Goal: Information Seeking & Learning: Learn about a topic

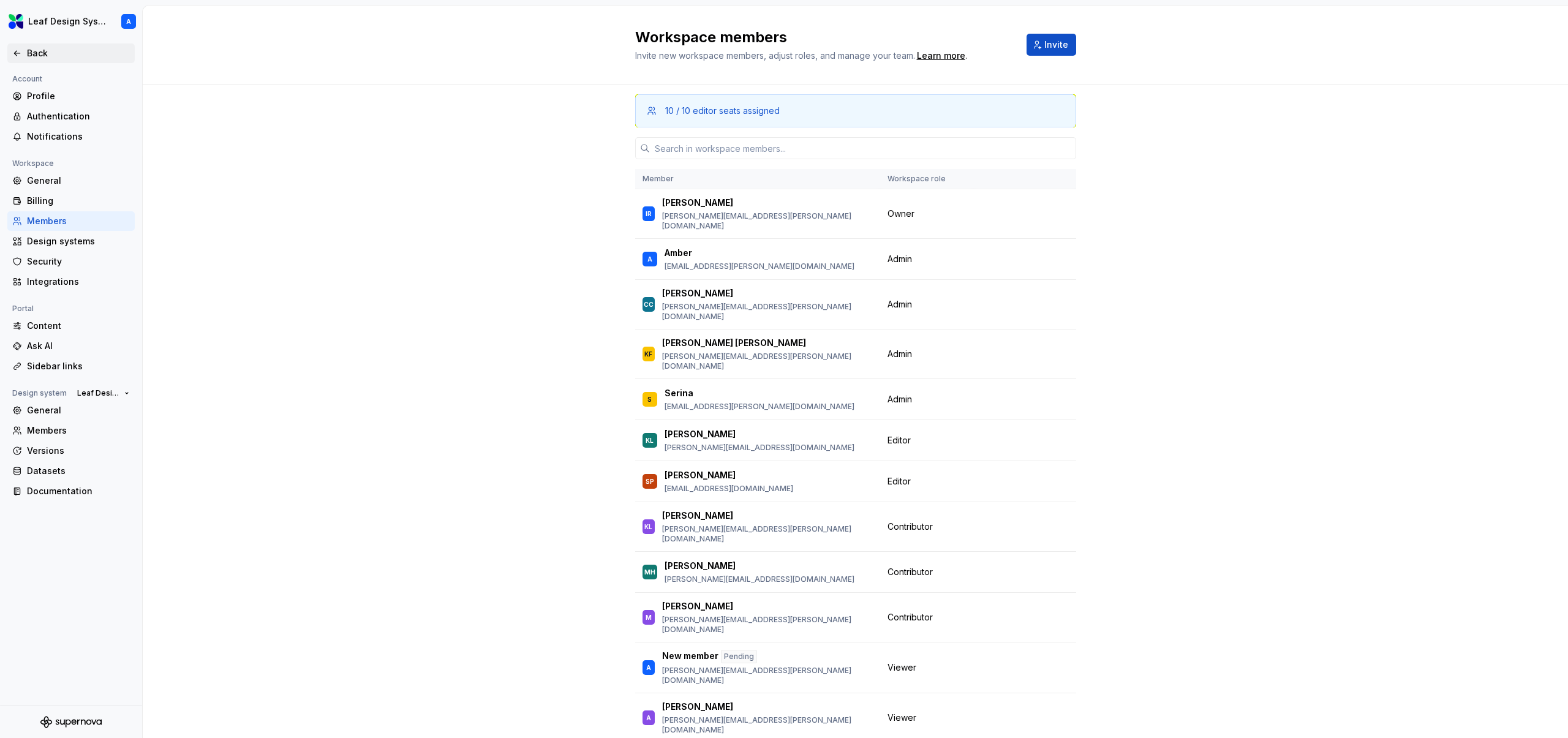
click at [42, 54] on div "Back" at bounding box center [78, 53] width 103 height 13
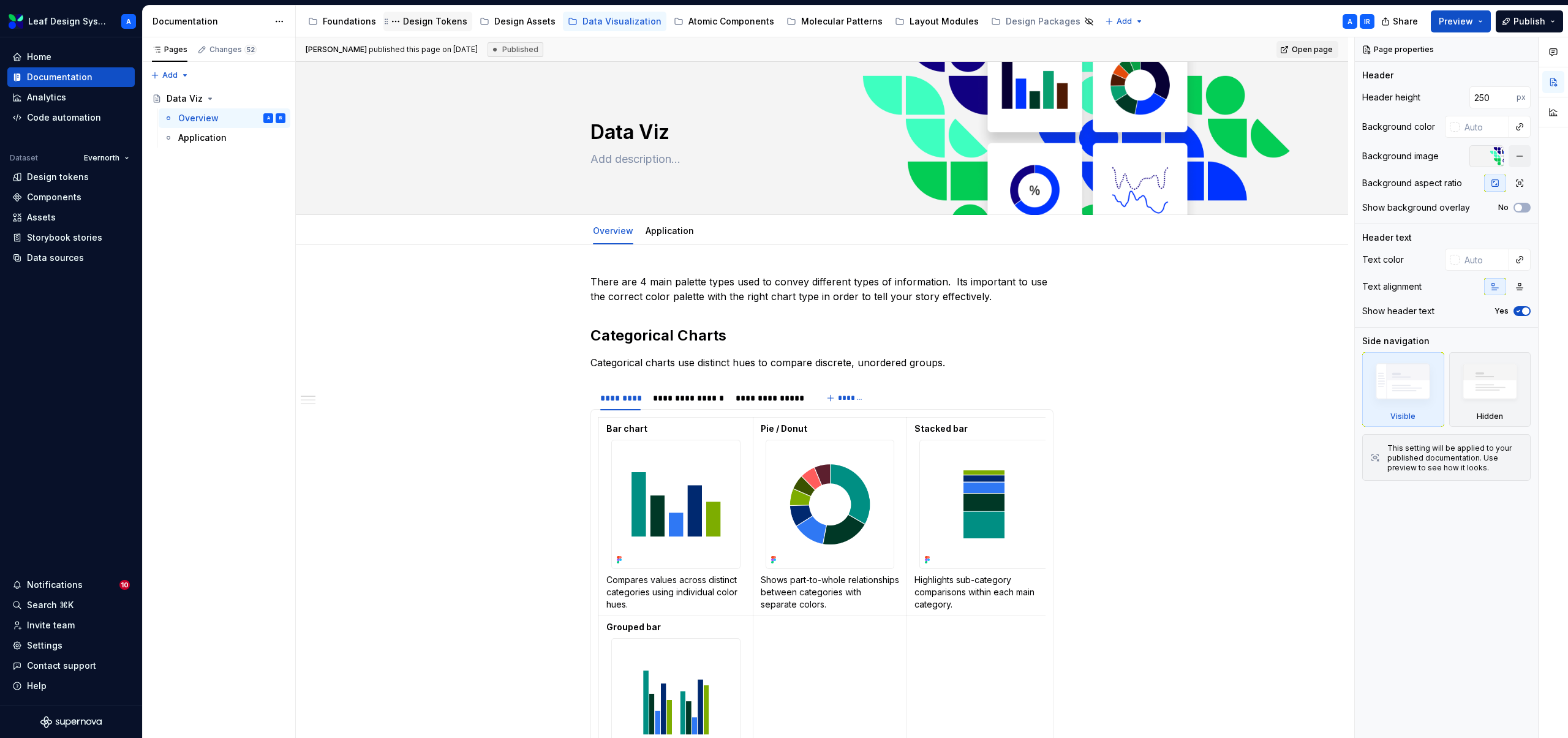
click at [407, 21] on div "Design Tokens" at bounding box center [436, 21] width 64 height 13
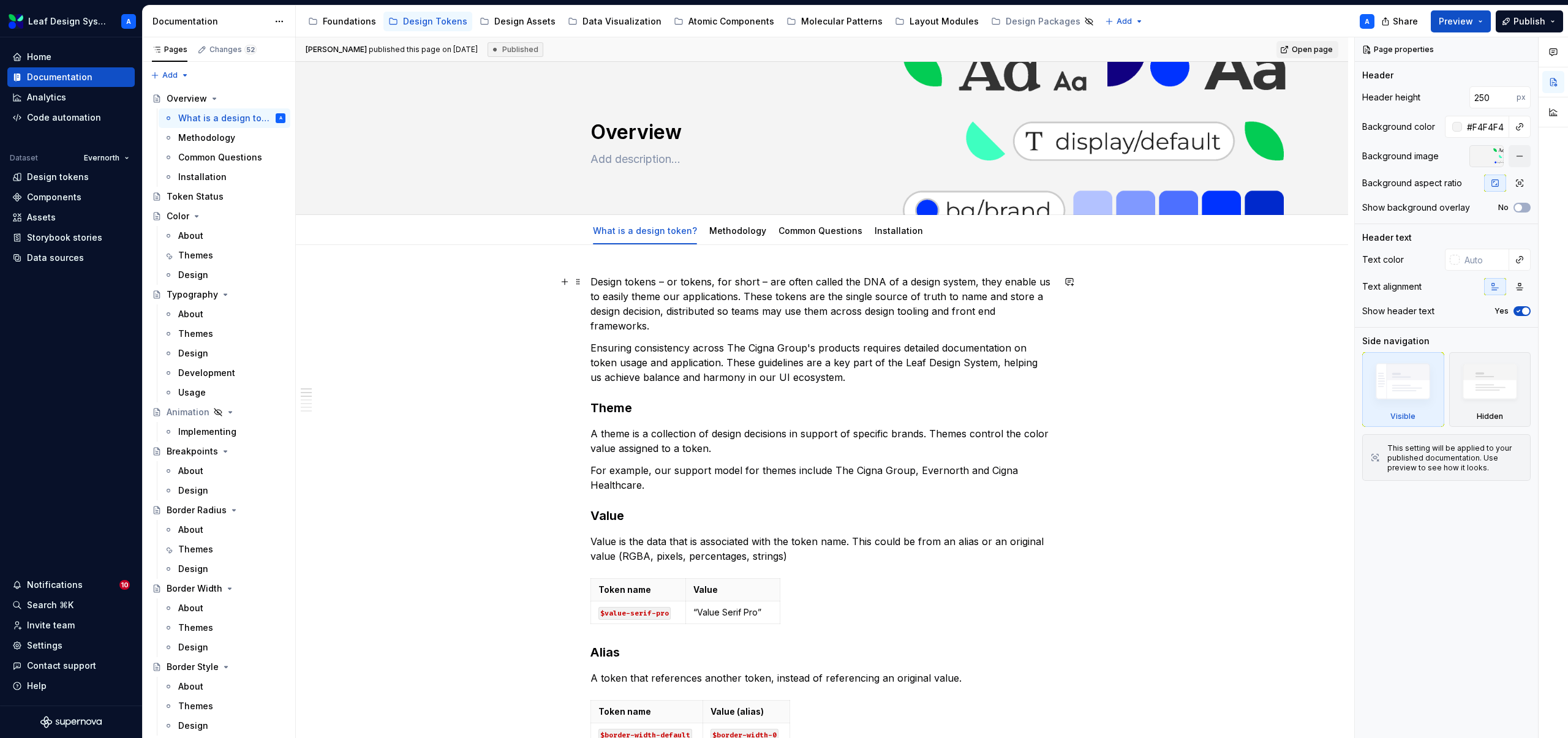
click at [633, 314] on p "Design tokens – or tokens, for short – are often called the DNA of a design sys…" at bounding box center [822, 303] width 463 height 59
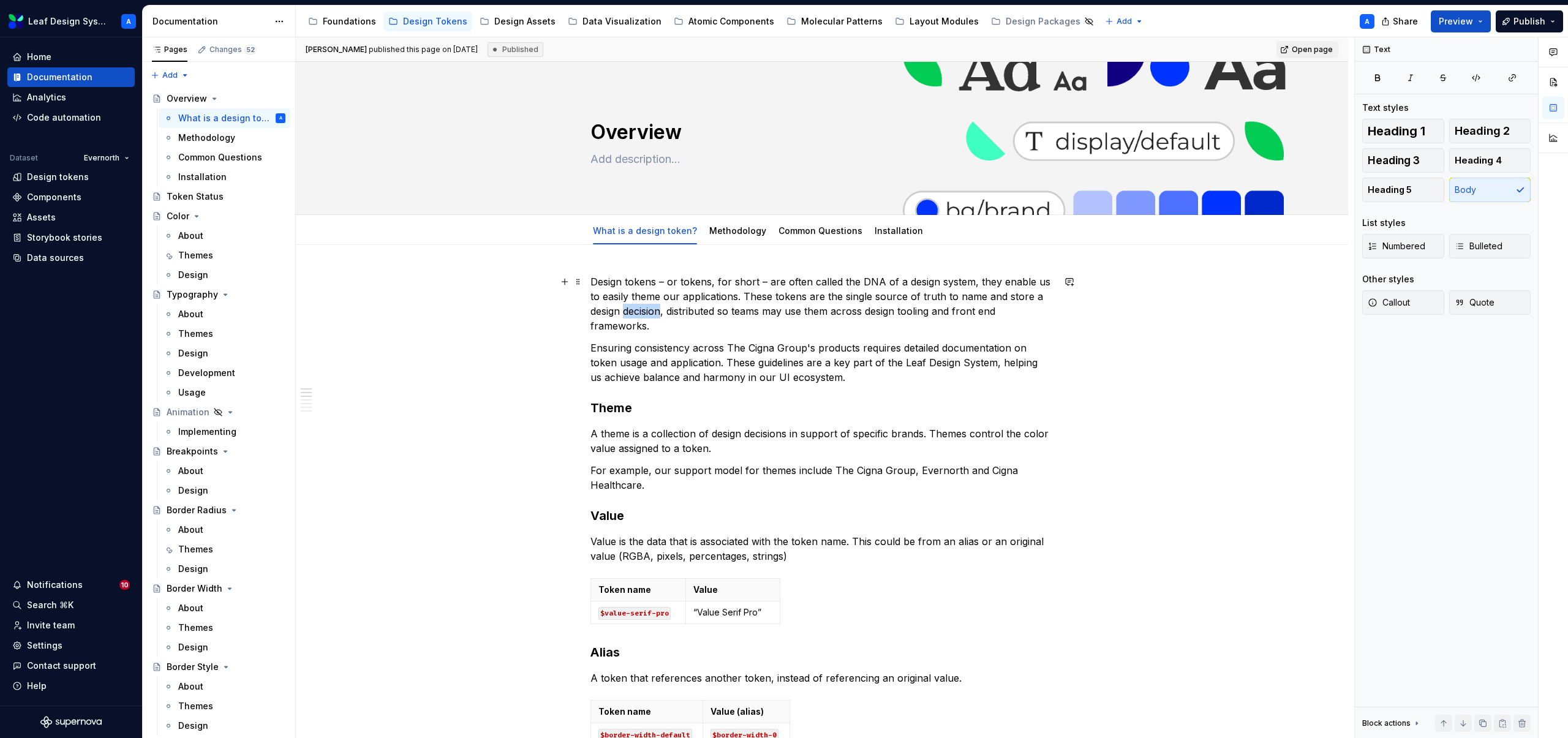
click at [633, 314] on p "Design tokens – or tokens, for short – are often called the DNA of a design sys…" at bounding box center [822, 303] width 463 height 59
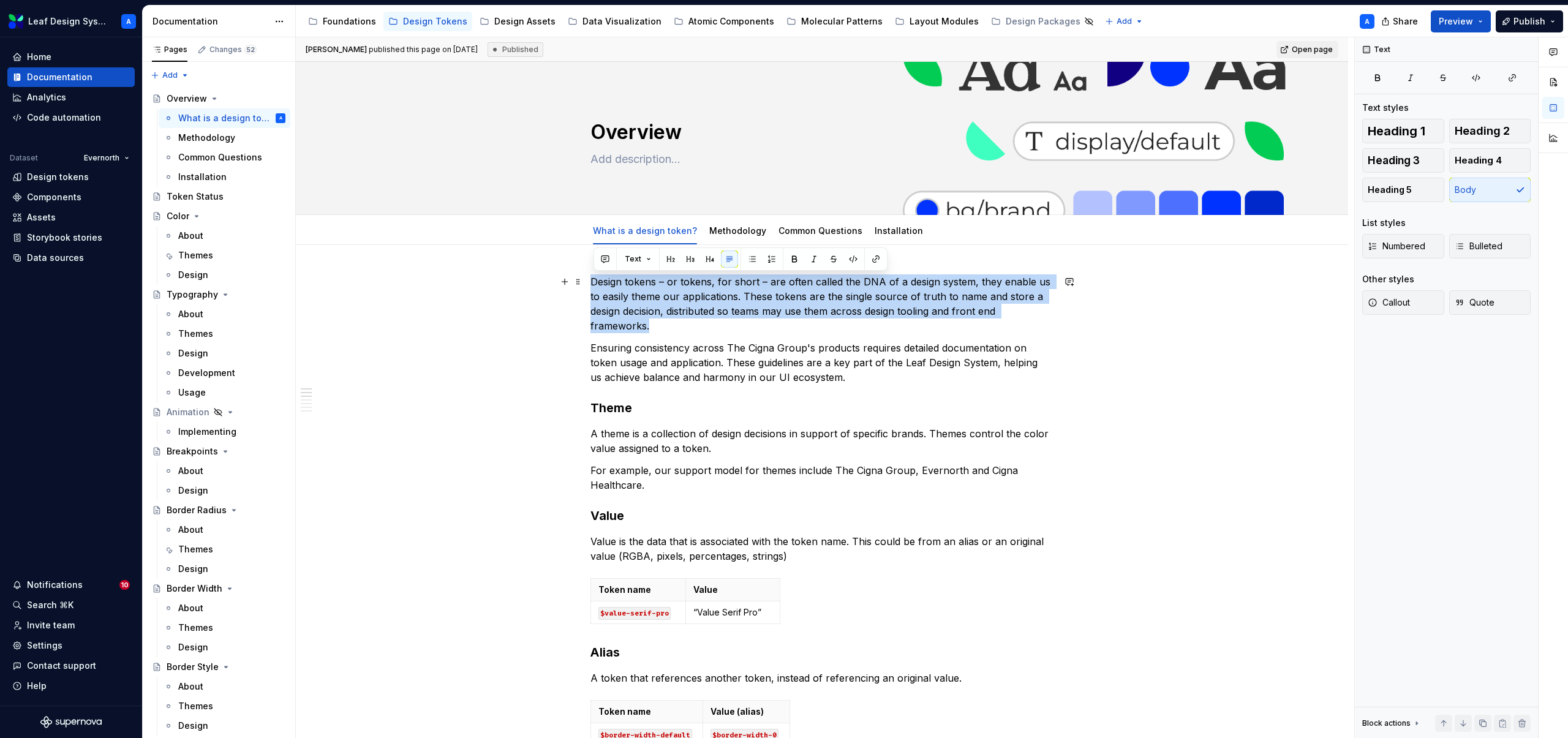
click at [633, 314] on p "Design tokens – or tokens, for short – are often called the DNA of a design sys…" at bounding box center [822, 303] width 463 height 59
copy p "Design tokens – or tokens, for short – are often called the DNA of a design sys…"
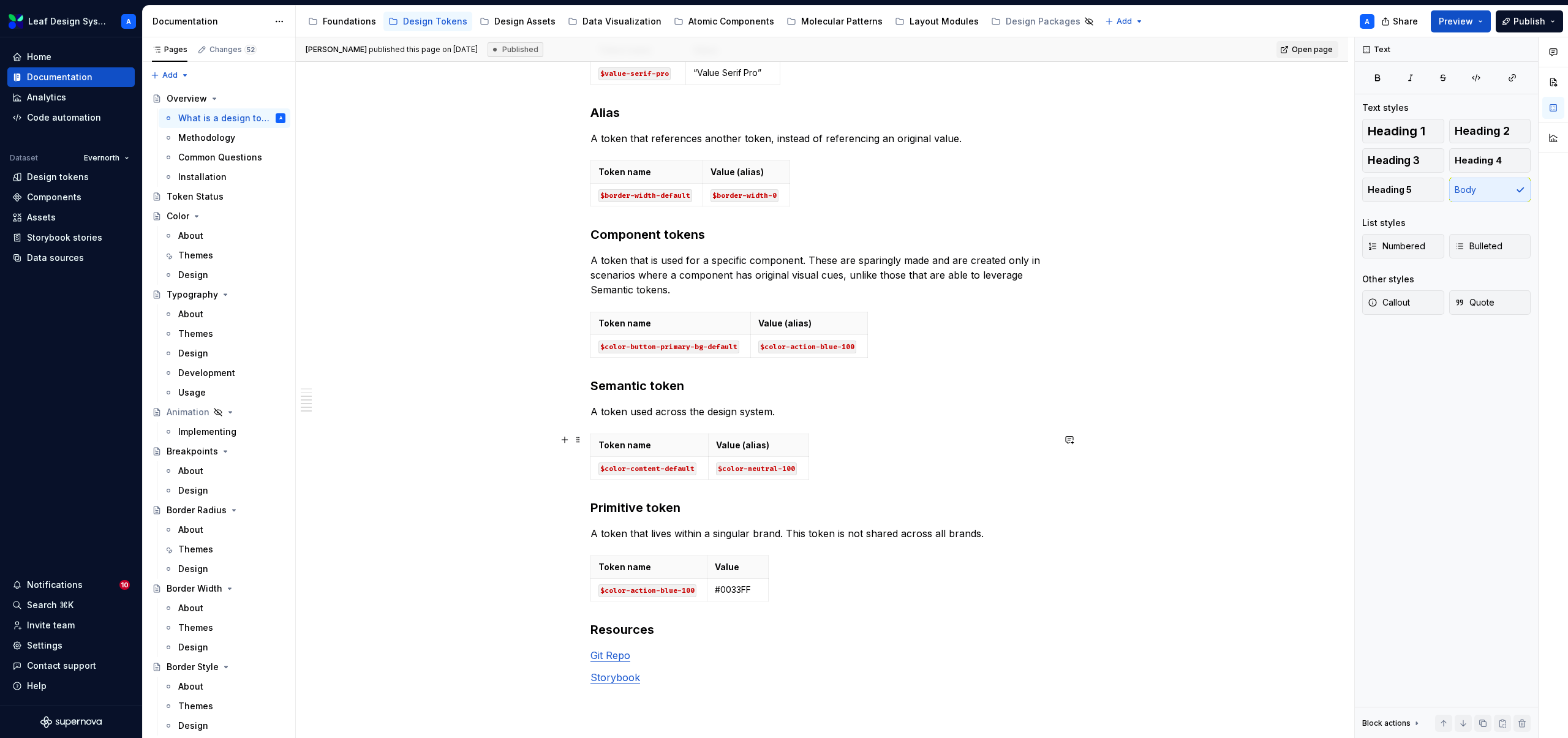
scroll to position [540, 0]
click at [198, 136] on div "Methodology" at bounding box center [207, 138] width 57 height 13
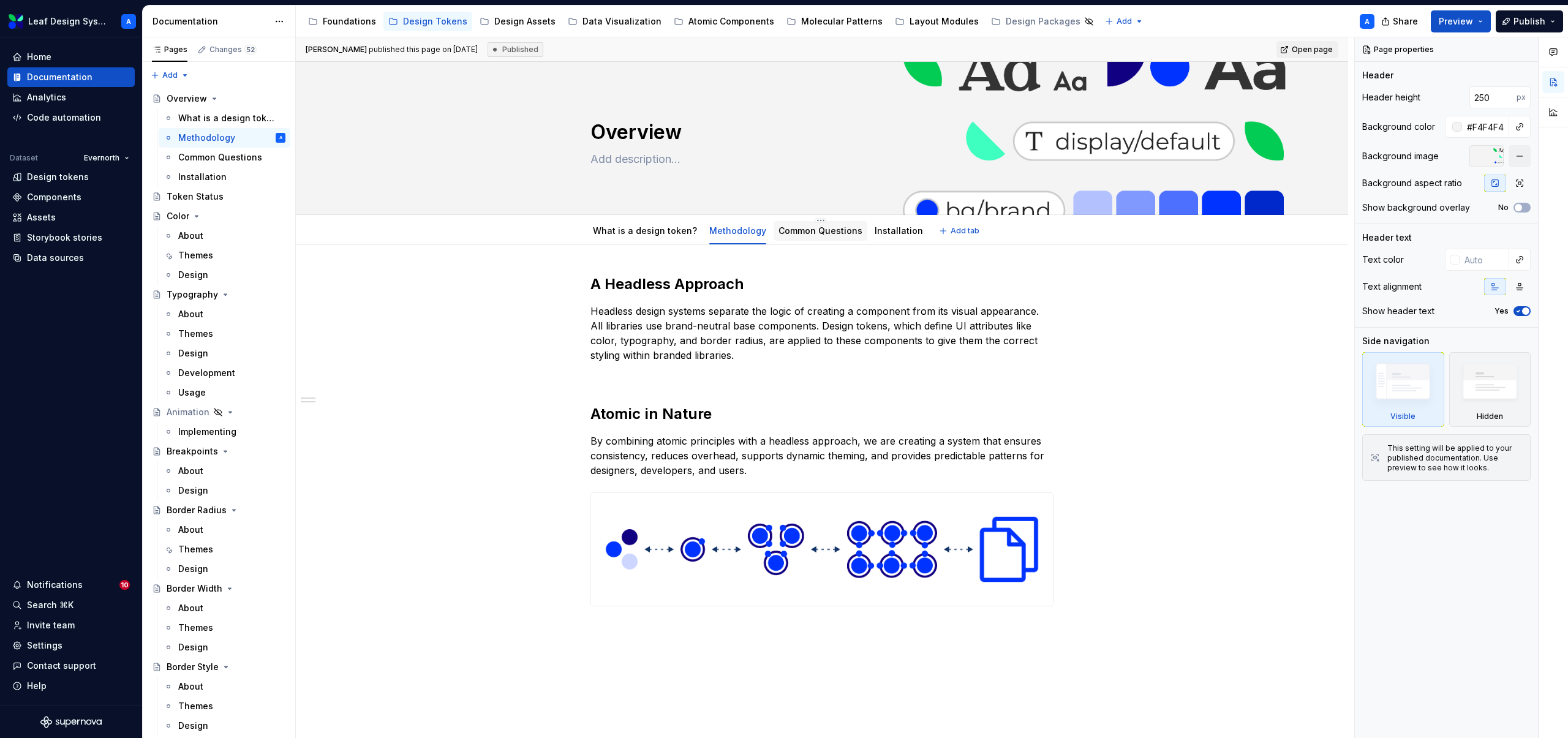
click at [817, 236] on div "Common Questions" at bounding box center [820, 231] width 84 height 13
click at [808, 231] on link "Common Questions" at bounding box center [820, 230] width 84 height 10
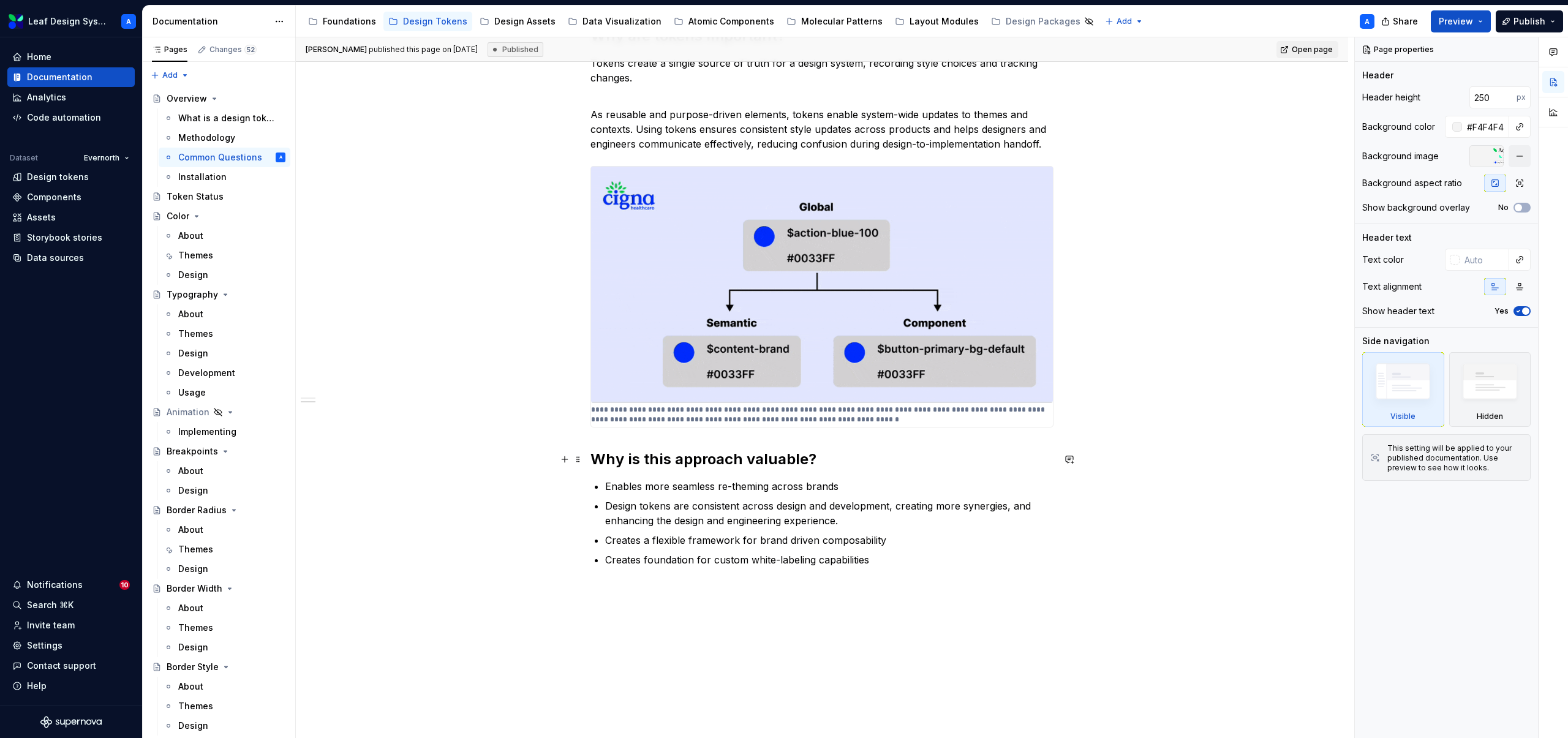
scroll to position [176, 0]
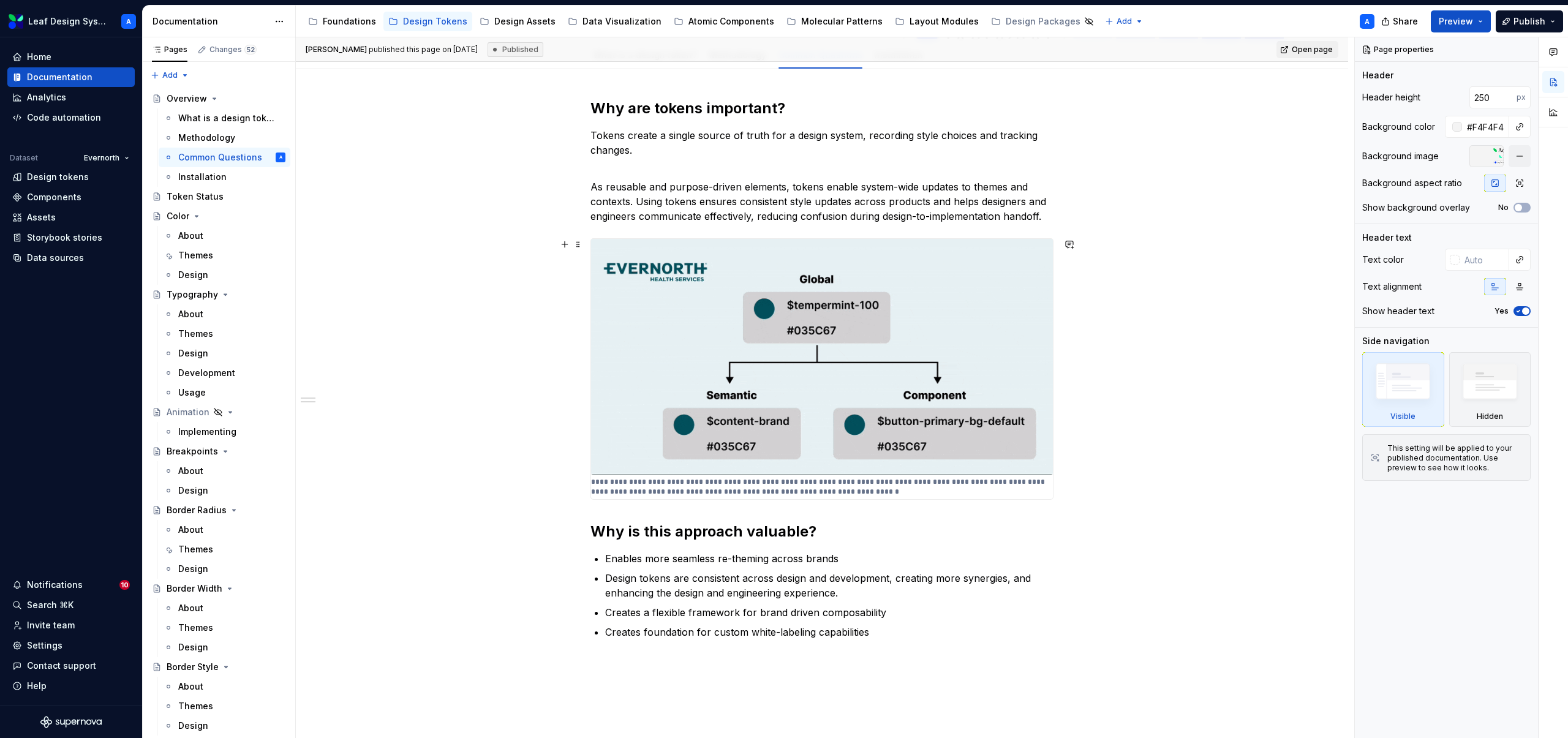
click at [334, 464] on div "**********" at bounding box center [822, 486] width 1052 height 835
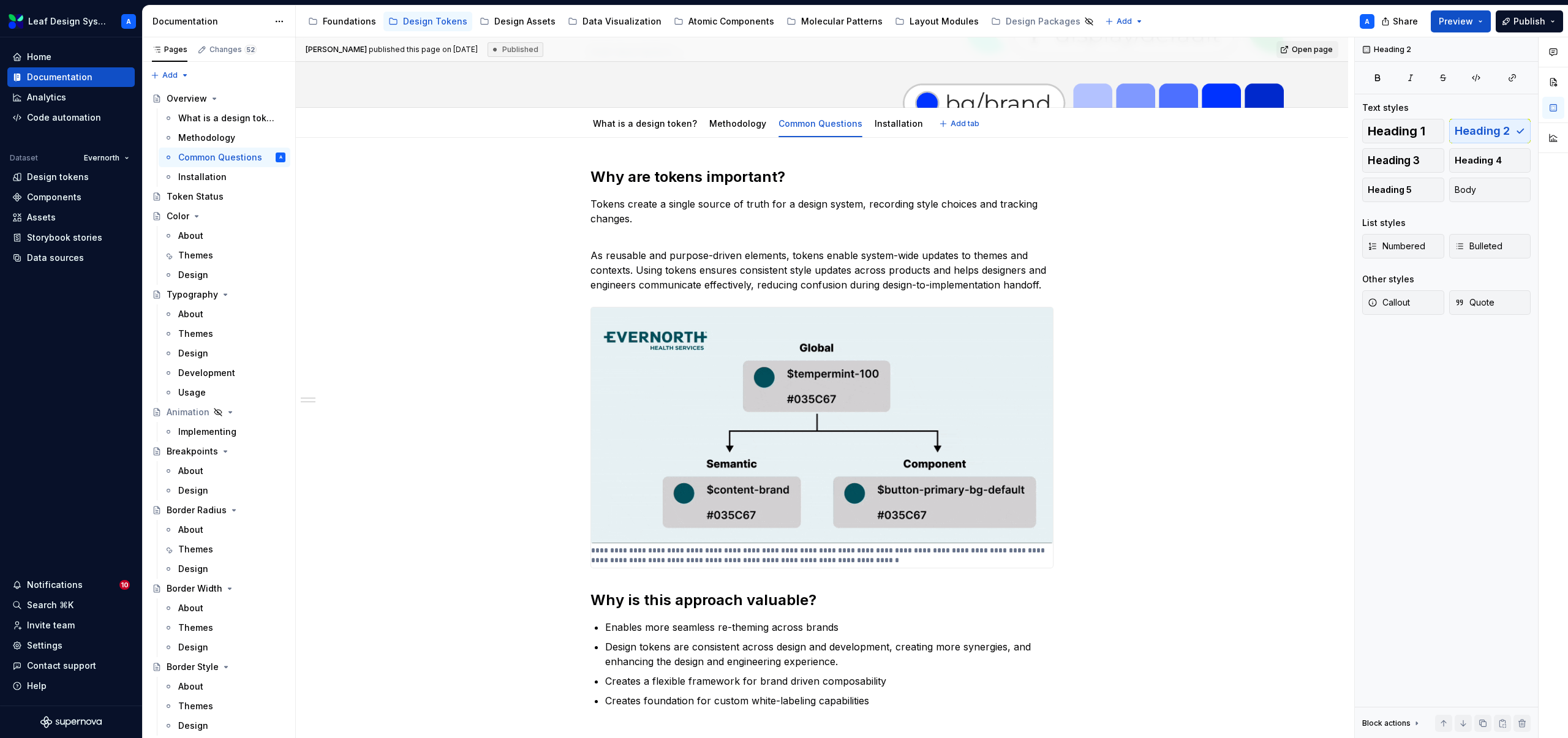
scroll to position [0, 0]
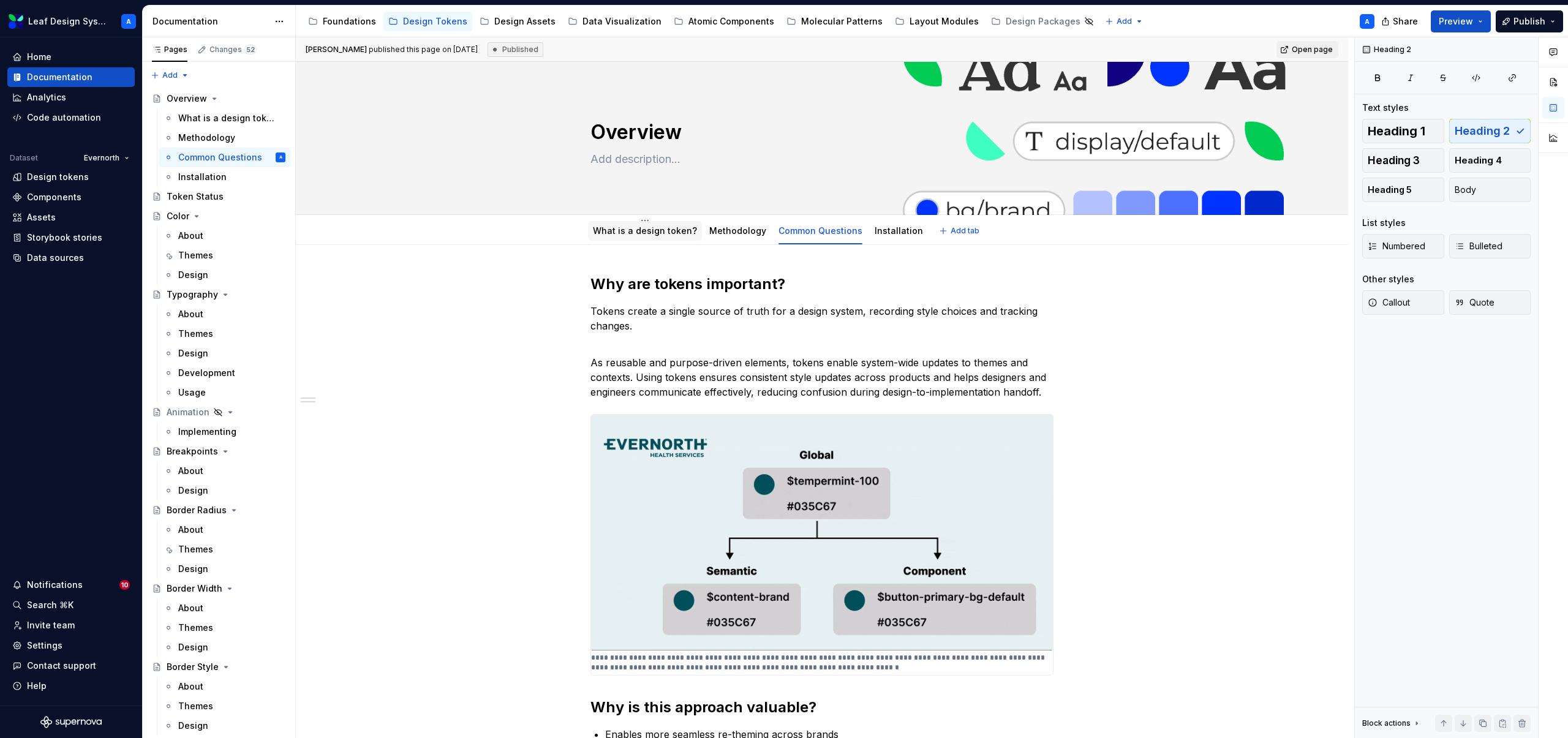
click at [617, 221] on div "What is a design token?" at bounding box center [645, 230] width 114 height 20
click at [644, 229] on link "What is a design token?" at bounding box center [645, 230] width 104 height 10
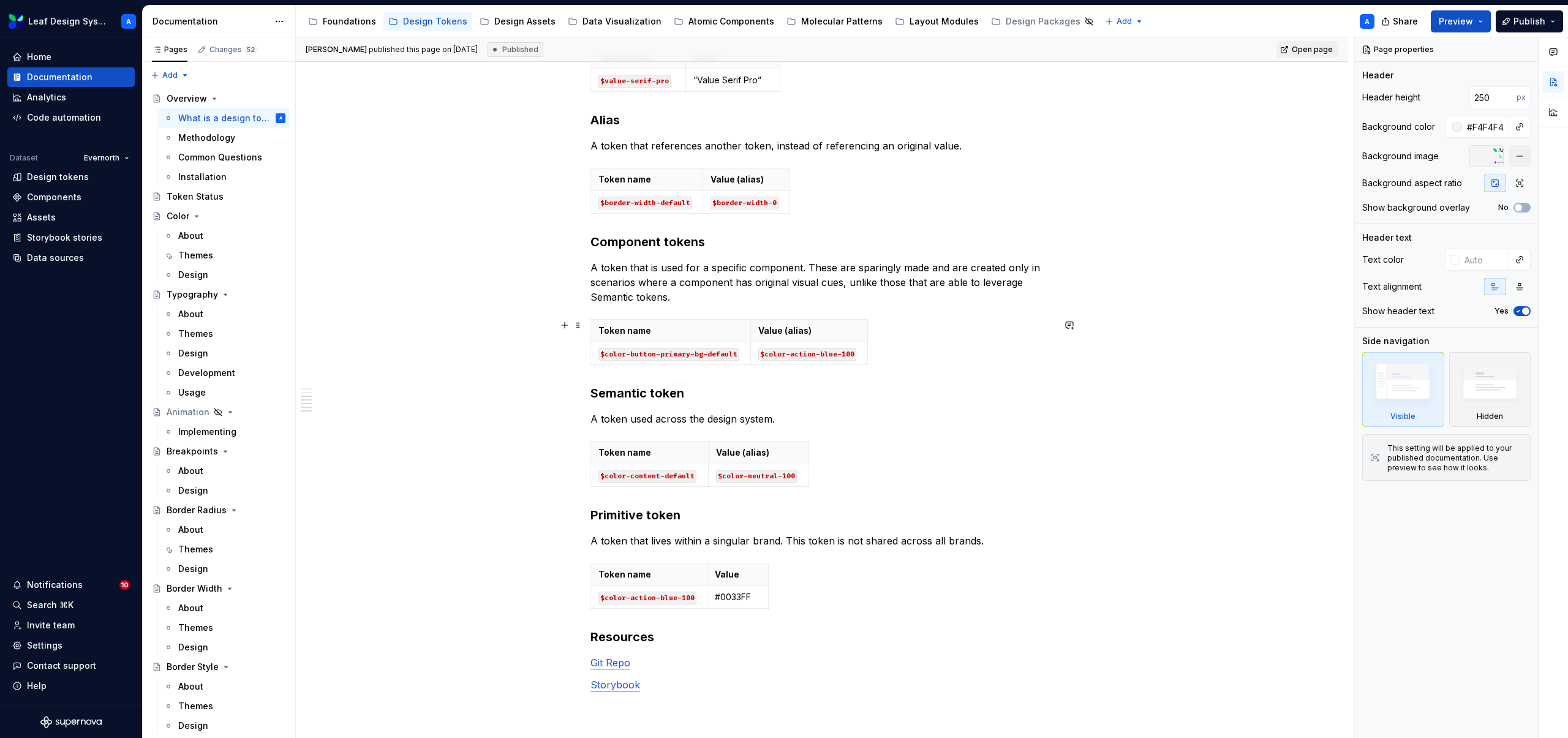
scroll to position [552, 0]
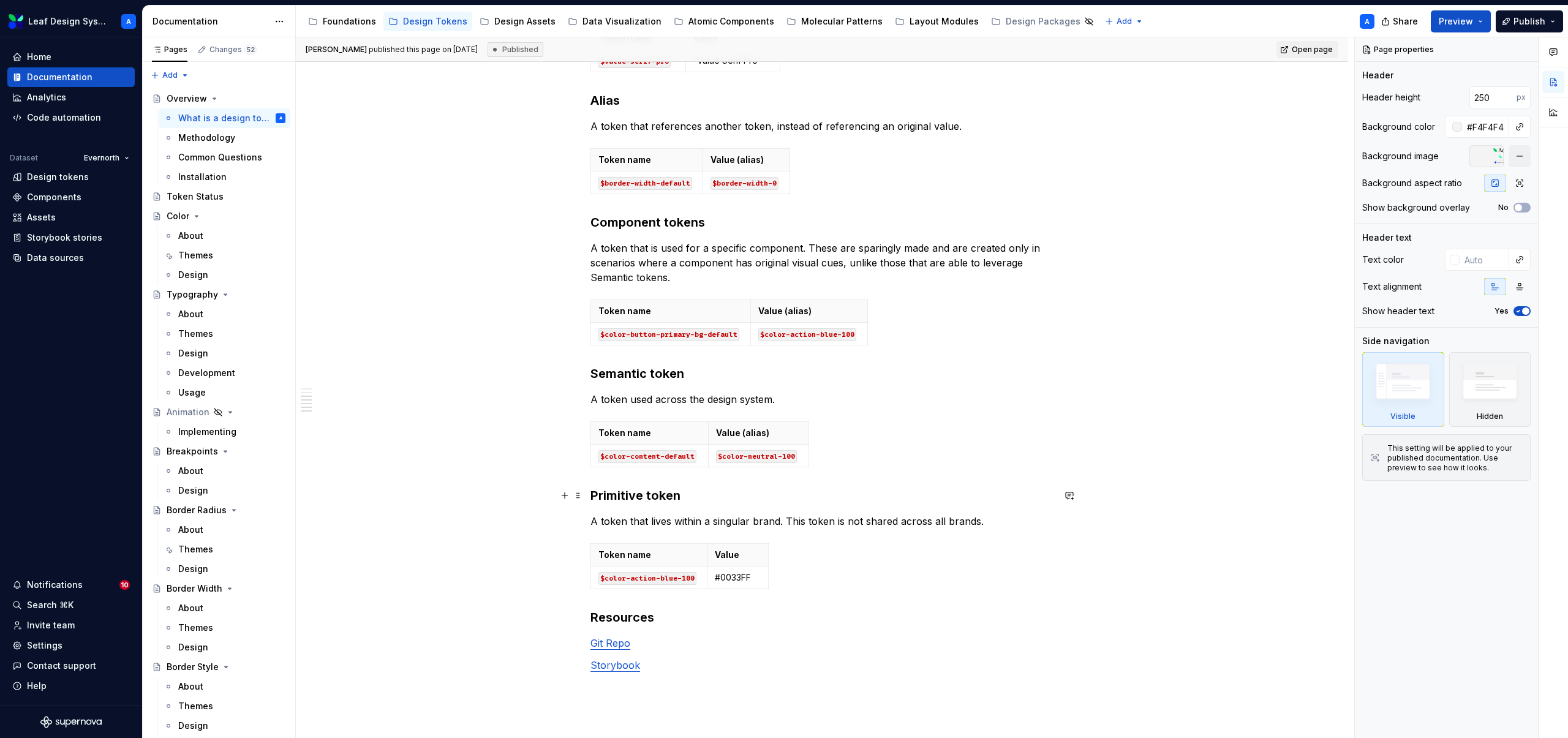
click at [617, 493] on h3 "Primitive token" at bounding box center [822, 495] width 463 height 17
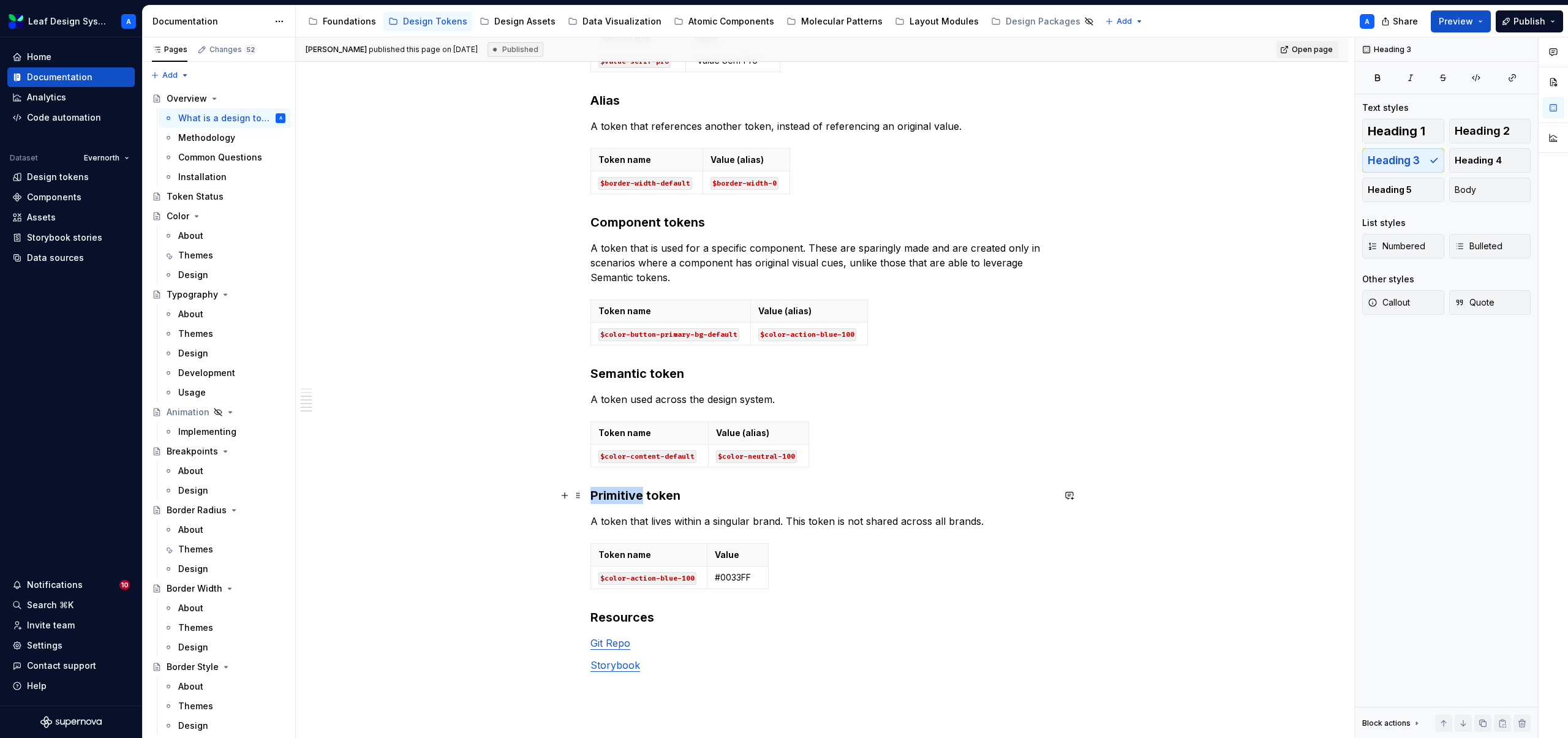
click at [617, 493] on h3 "Primitive token" at bounding box center [822, 495] width 463 height 17
copy h3 "Primitive"
click at [717, 525] on p "A token that lives within a singular brand. This token is not shared across all…" at bounding box center [822, 521] width 463 height 15
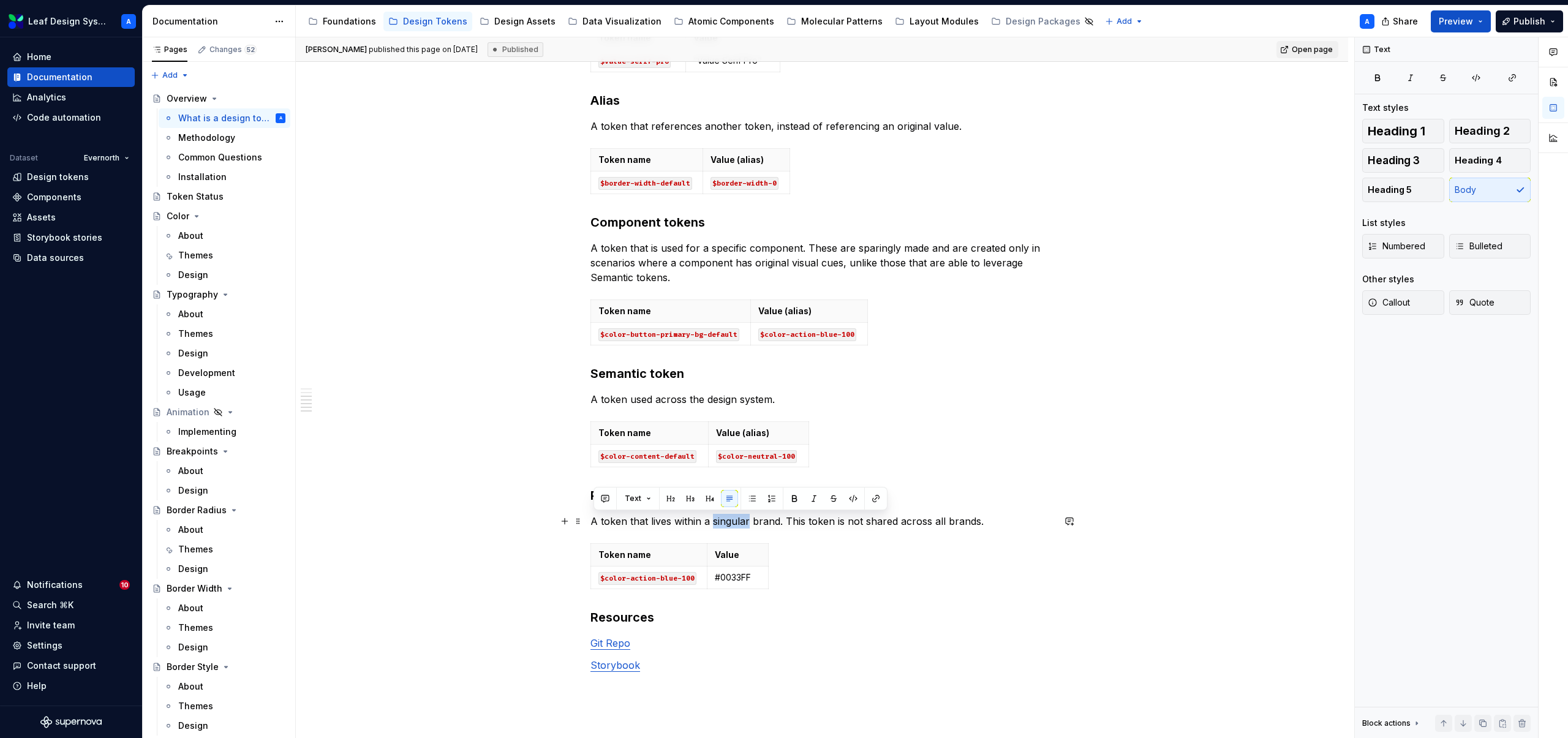
copy p "A token that lives within a singular brand. This token is not shared across all…"
click at [645, 393] on p "A token used across the design system." at bounding box center [822, 399] width 463 height 15
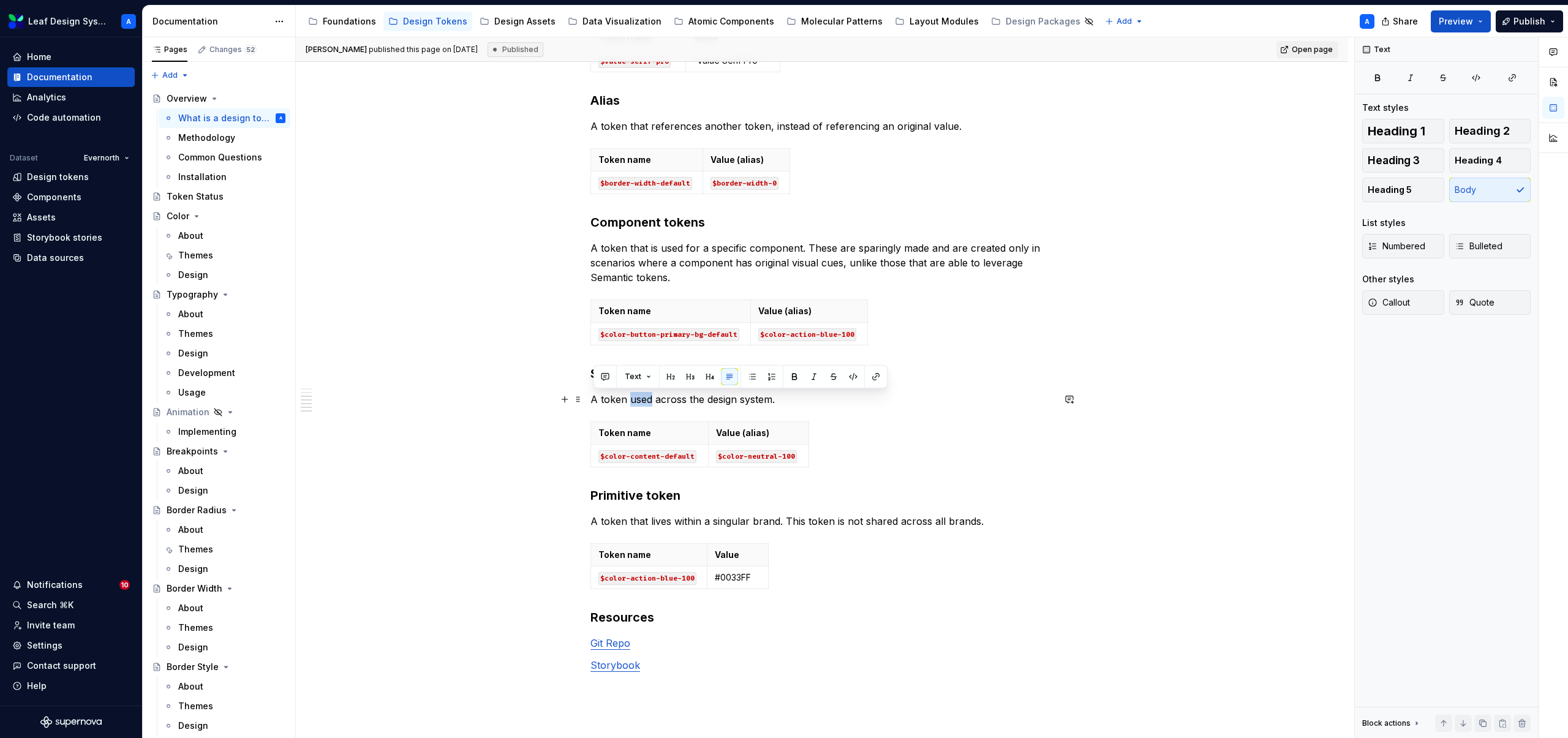
click at [645, 393] on p "A token used across the design system." at bounding box center [822, 399] width 463 height 15
copy p "A token used across the design system."
click at [641, 265] on p "A token that is used for a specific component. These are sparingly made and are…" at bounding box center [822, 263] width 463 height 44
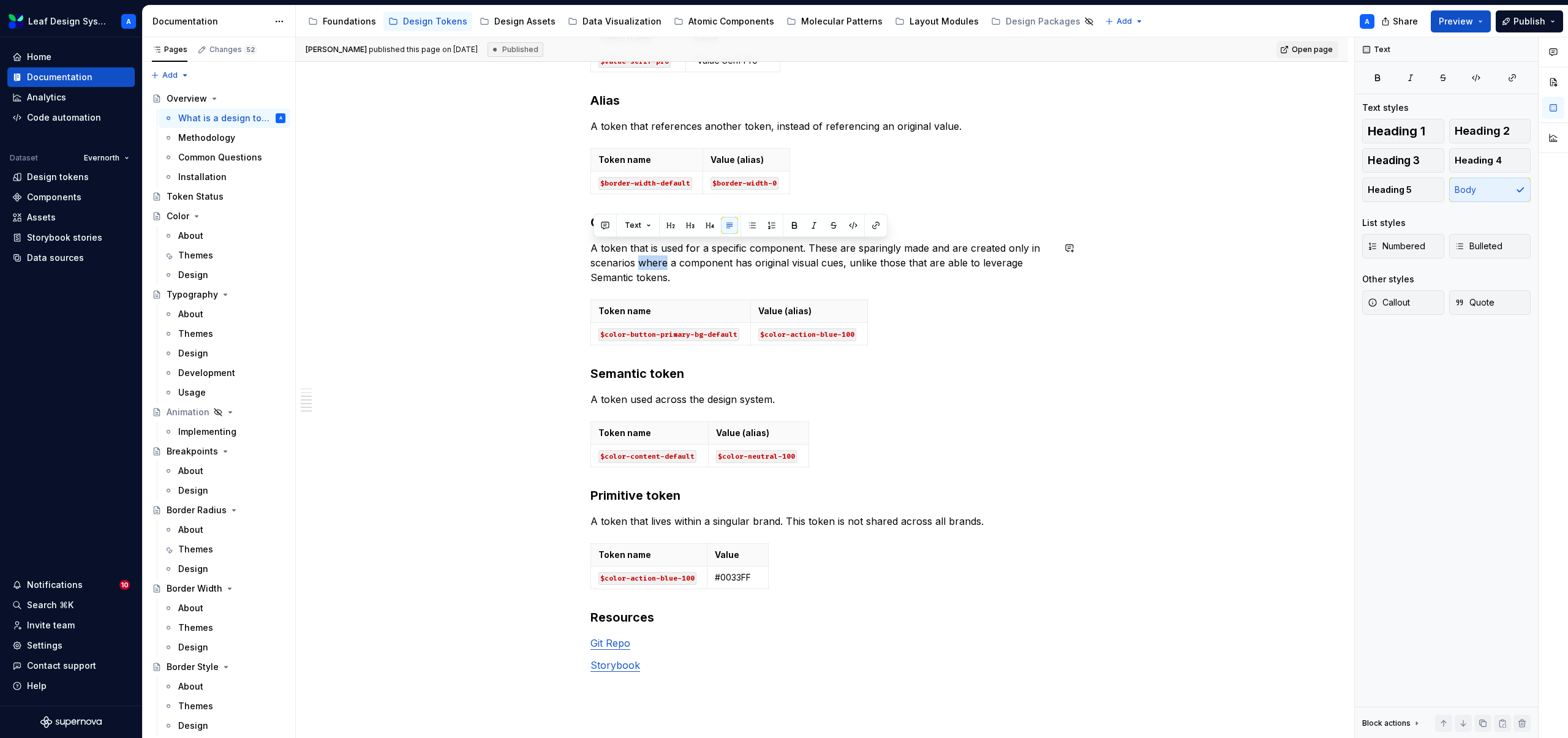
copy p "A token that is used for a specific component. These are sparingly made and are…"
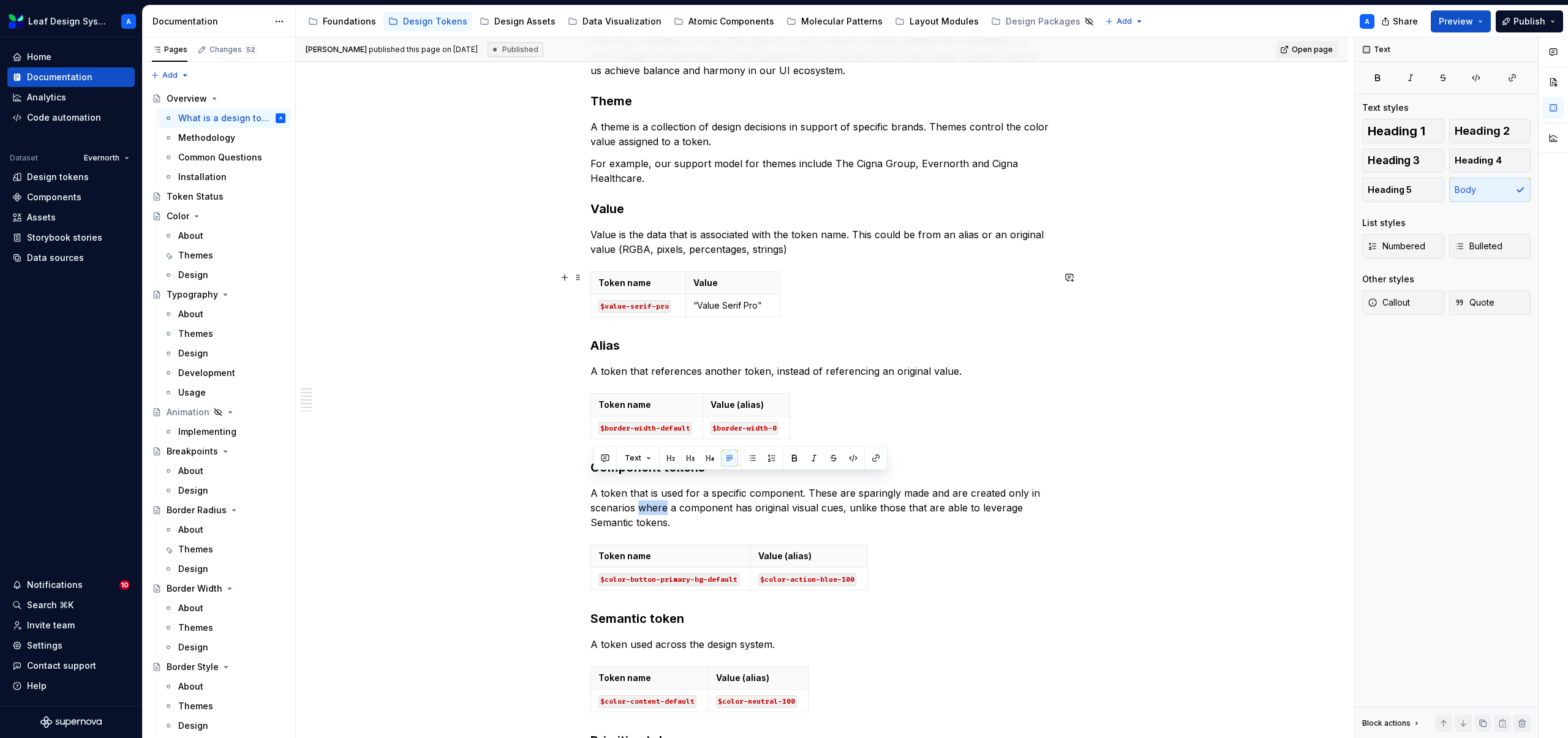
scroll to position [319, 0]
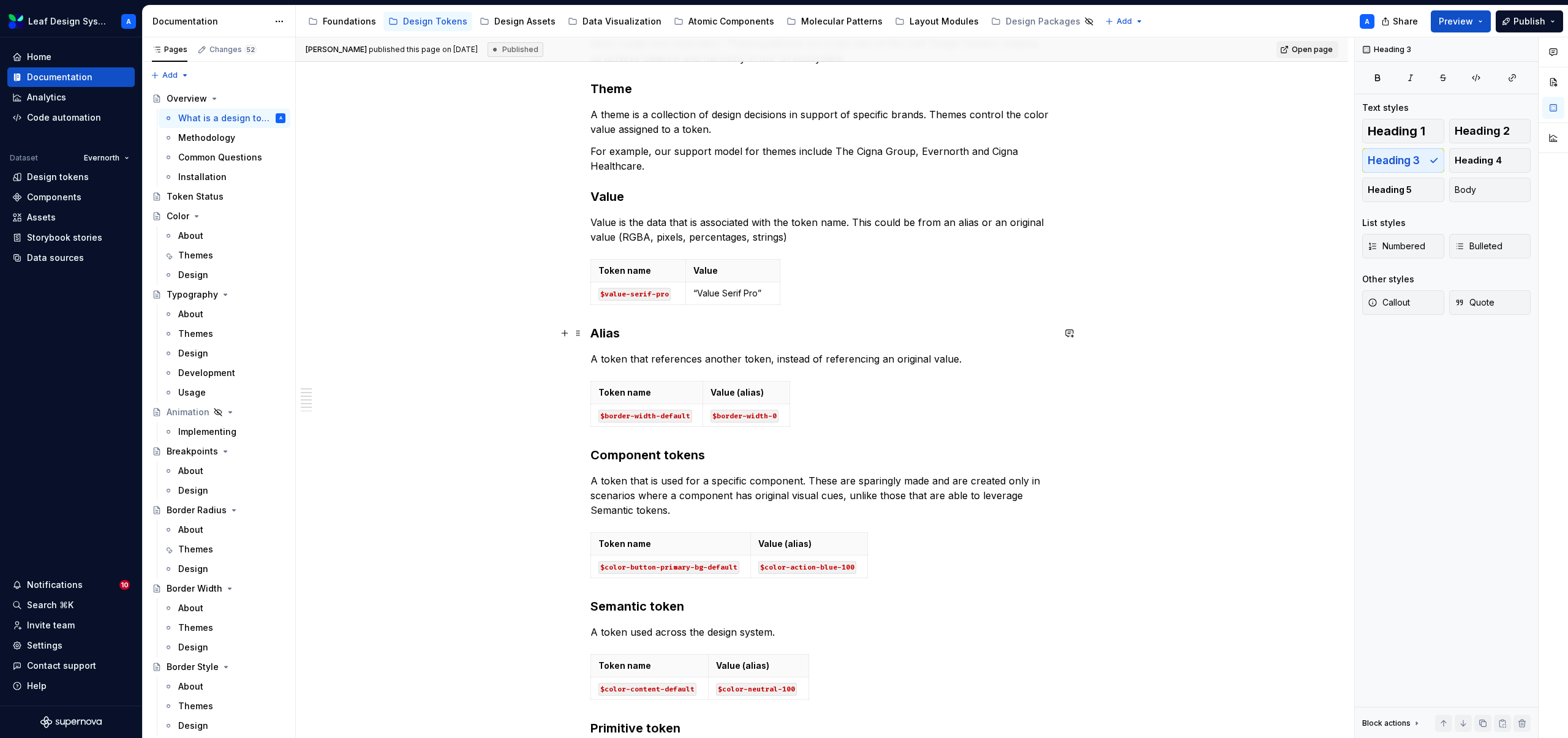
click at [609, 336] on h3 "Alias" at bounding box center [822, 333] width 463 height 17
copy h3 "Alias"
click at [675, 356] on p "A token that references another token, instead of referencing an original value." at bounding box center [822, 358] width 463 height 15
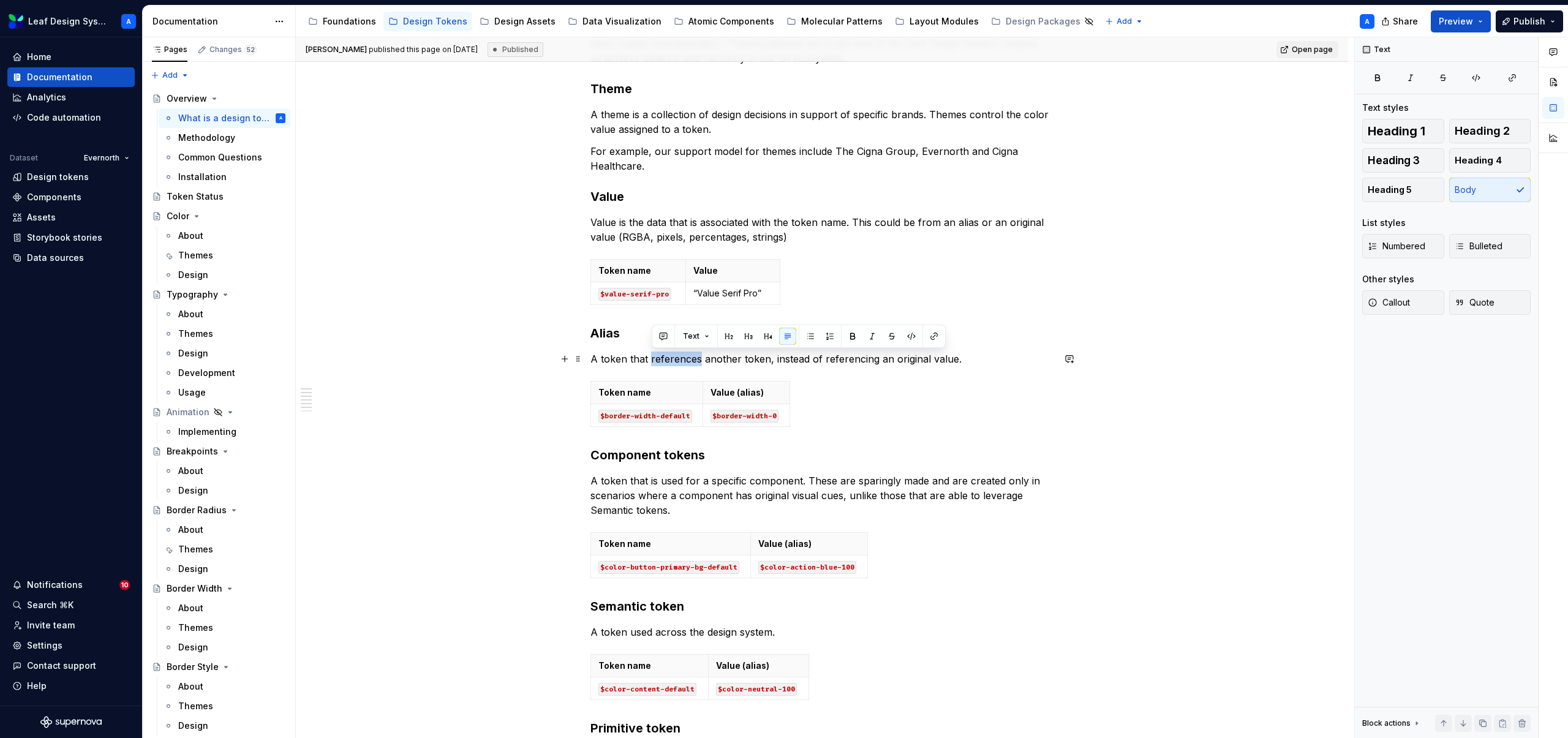
click at [675, 356] on p "A token that references another token, instead of referencing an original value." at bounding box center [822, 358] width 463 height 15
copy p "A token that references another token, instead of referencing an original value."
click at [636, 234] on p "Value is the data that is associated with the token name. This could be from an…" at bounding box center [822, 229] width 463 height 29
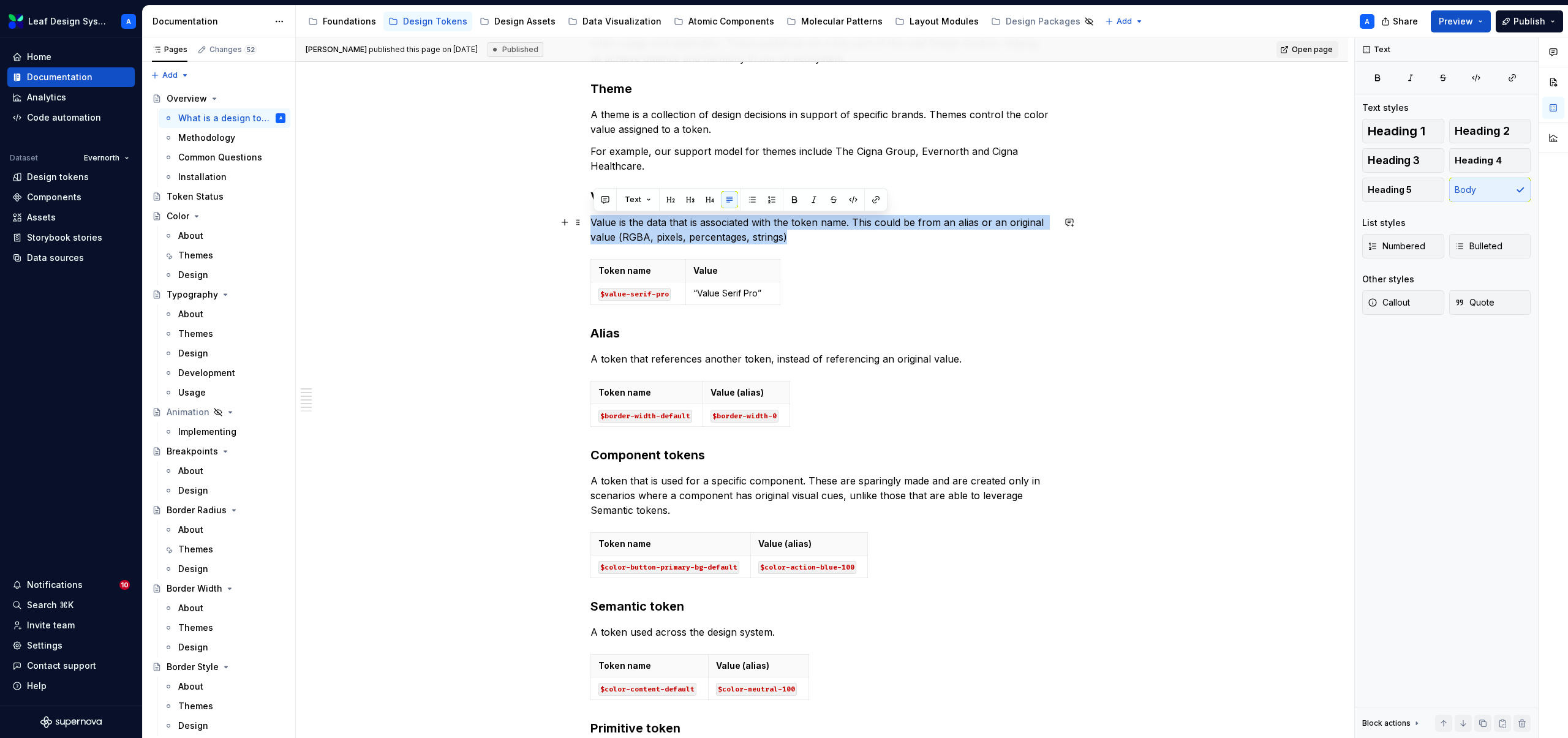
click at [636, 234] on p "Value is the data that is associated with the token name. This could be from an…" at bounding box center [822, 229] width 463 height 29
copy p "Value is the data that is associated with the token name. This could be from an…"
click at [462, 358] on div "Isabel Ramos published this page on February 6, 2025 Published Open page Overvi…" at bounding box center [825, 388] width 1058 height 701
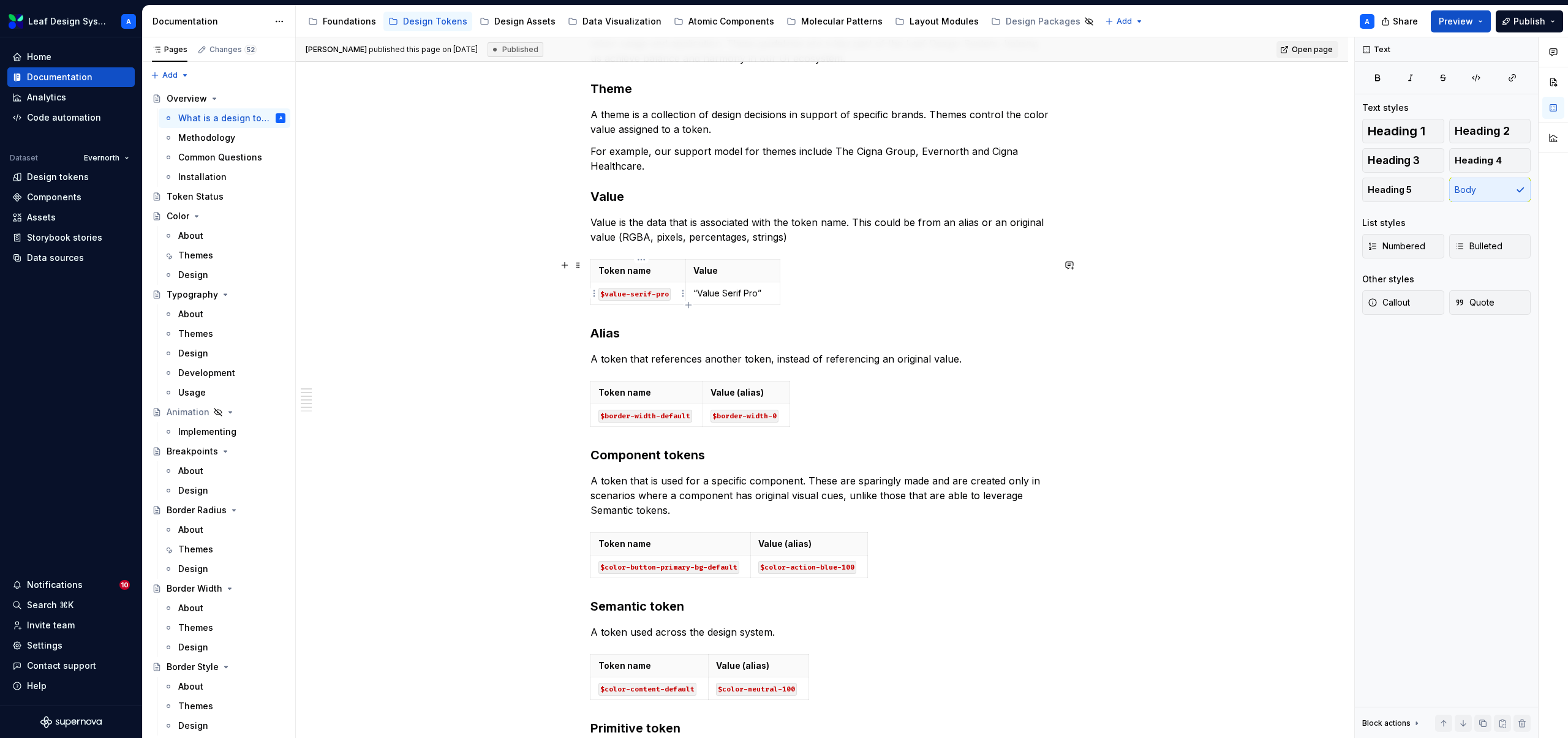
click at [662, 296] on code "$value-serif-pro" at bounding box center [635, 294] width 72 height 13
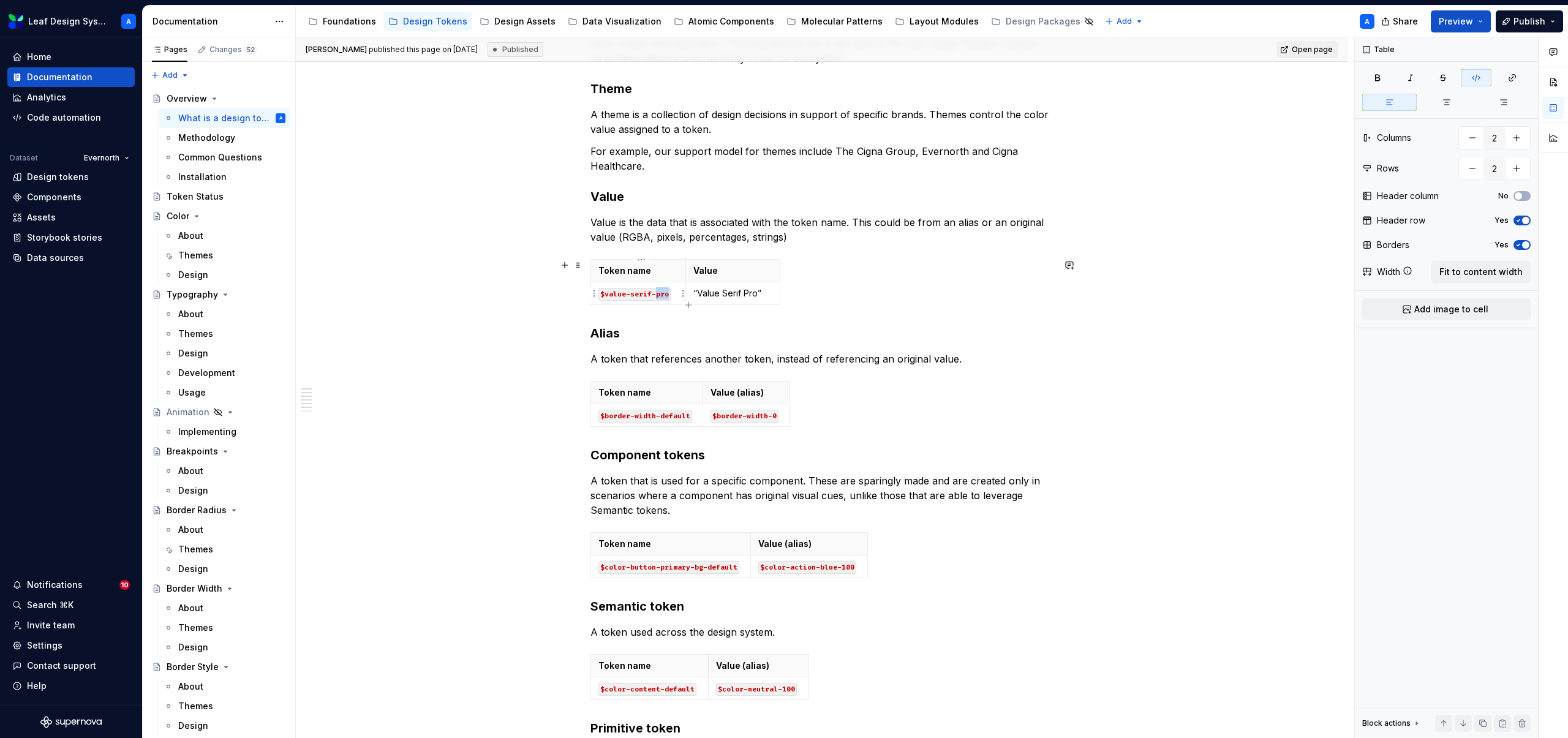
click at [662, 296] on code "$value-serif-pro" at bounding box center [635, 294] width 72 height 13
drag, startPoint x: 671, startPoint y: 296, endPoint x: 603, endPoint y: 296, distance: 68.0
click at [603, 296] on code "$value-serif-pro" at bounding box center [635, 294] width 72 height 13
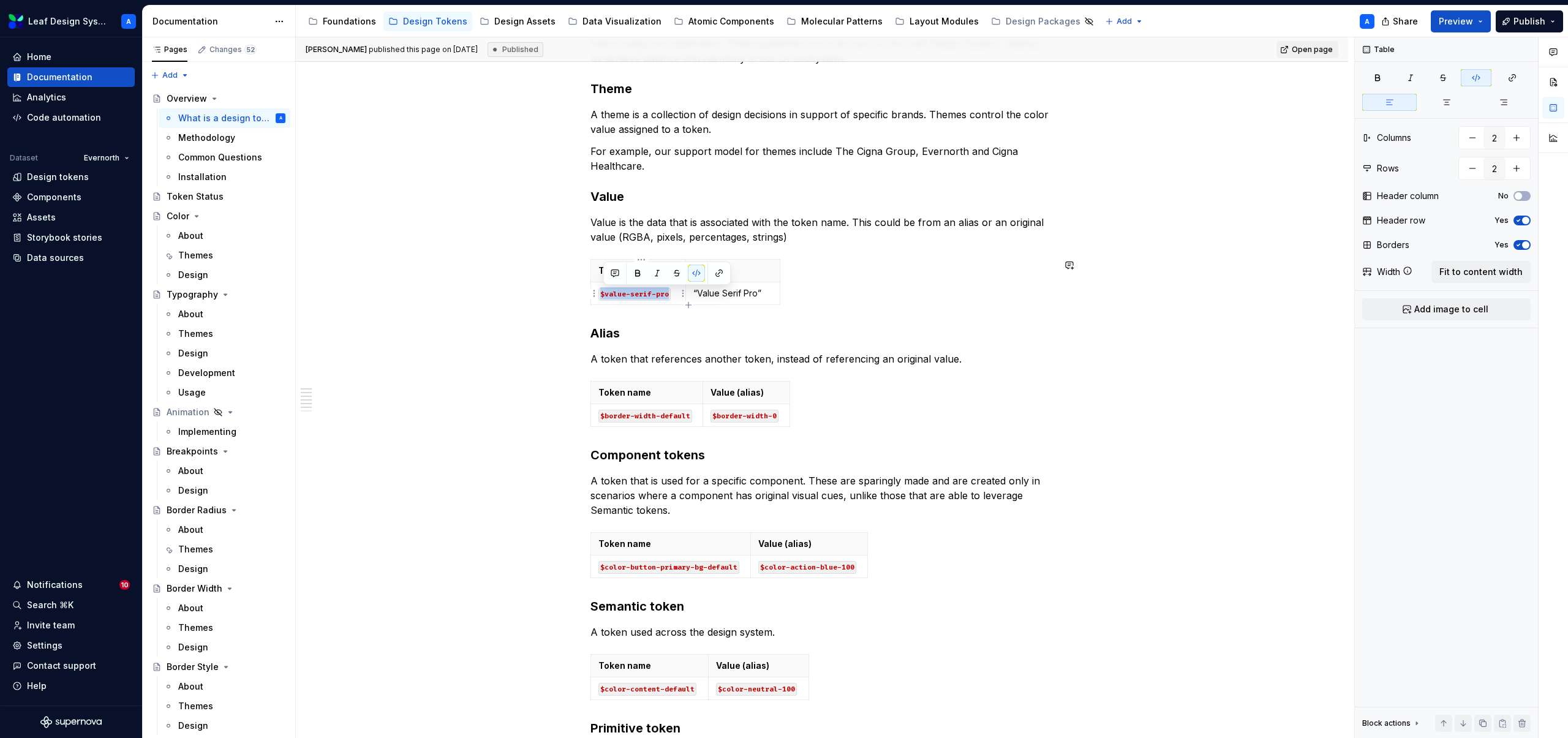
copy code "$value-serif-pro"
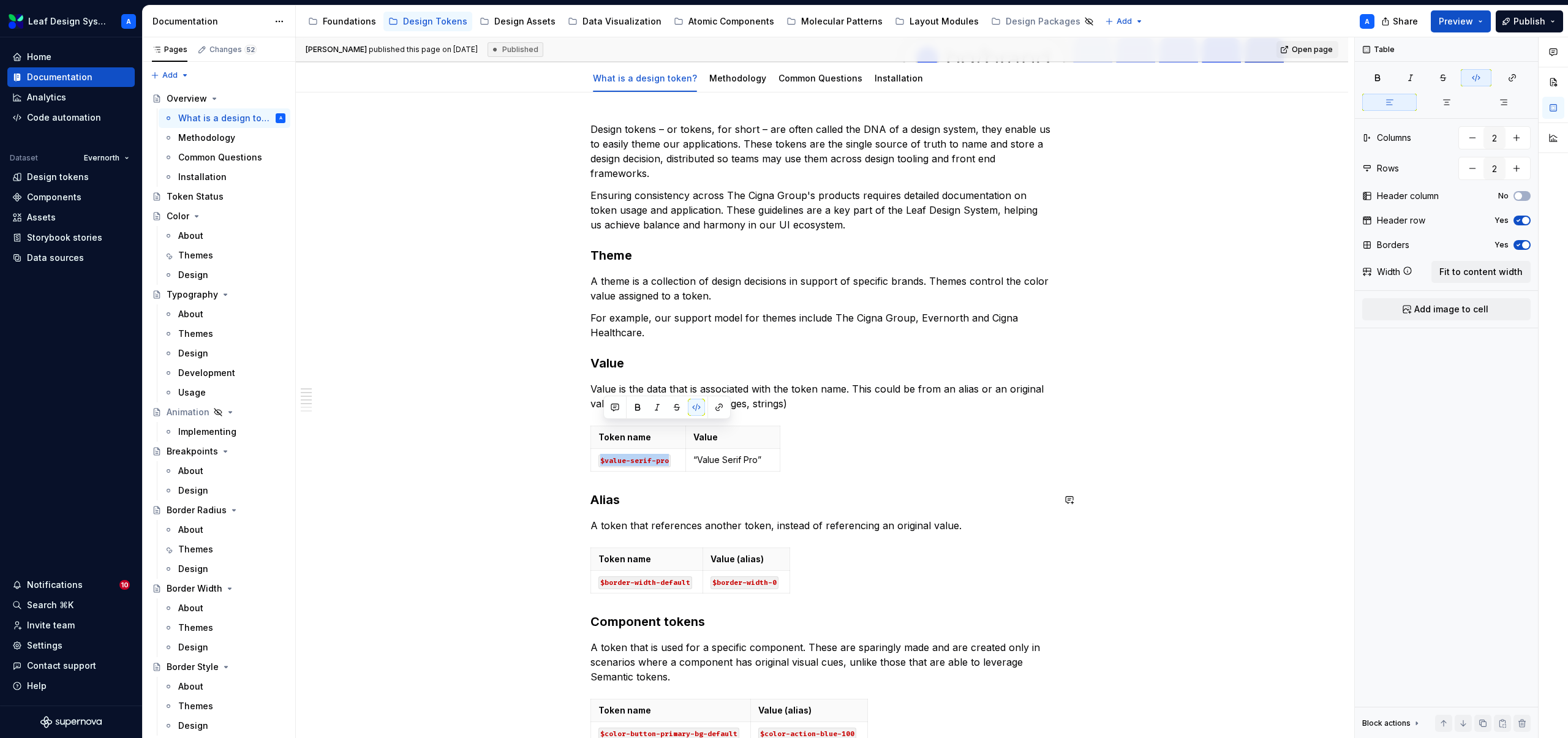
scroll to position [298, 0]
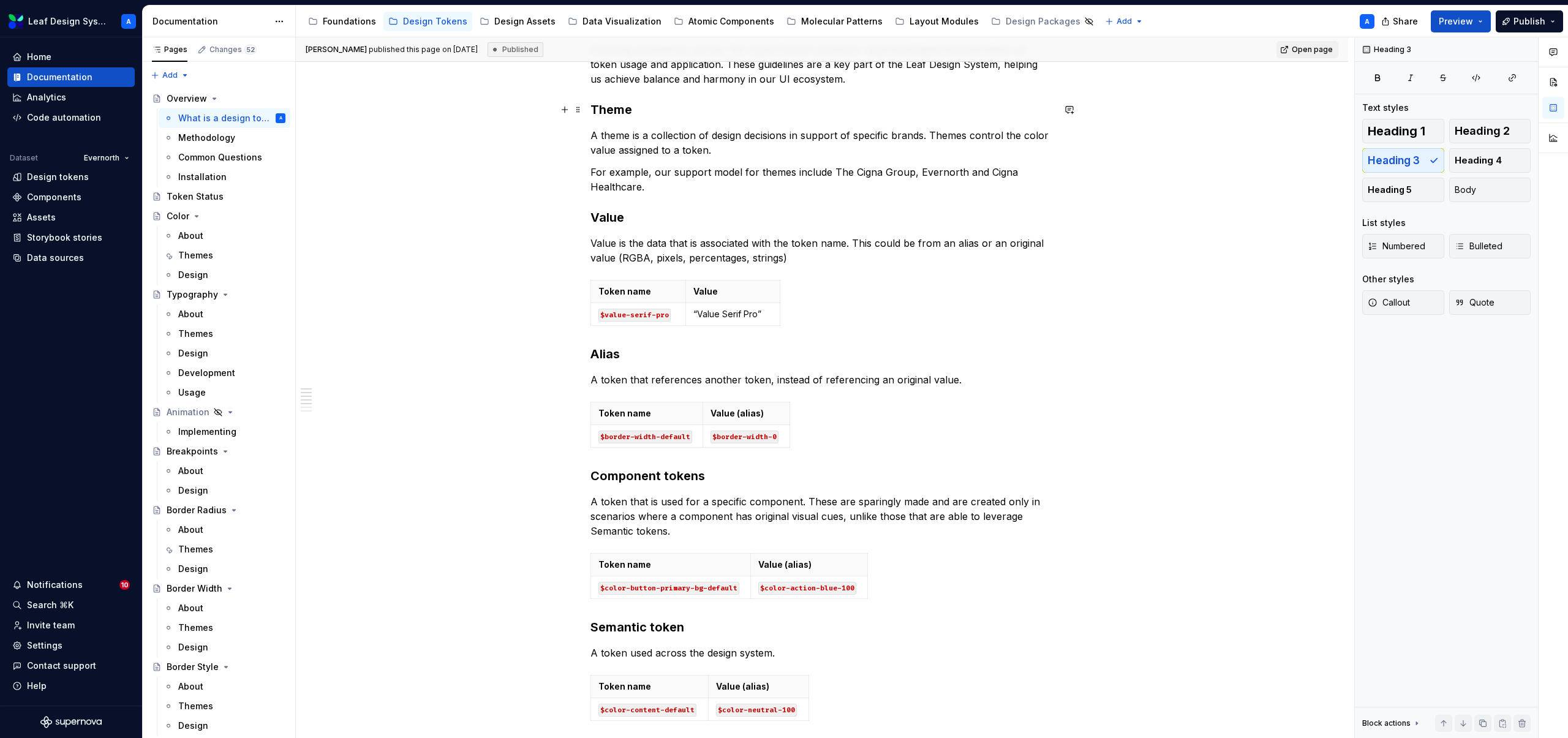
click at [620, 115] on h3 "Theme" at bounding box center [822, 110] width 463 height 17
copy h3 "Theme"
click at [635, 143] on p "A theme is a collection of design decisions in support of specific brands. Them…" at bounding box center [822, 142] width 463 height 29
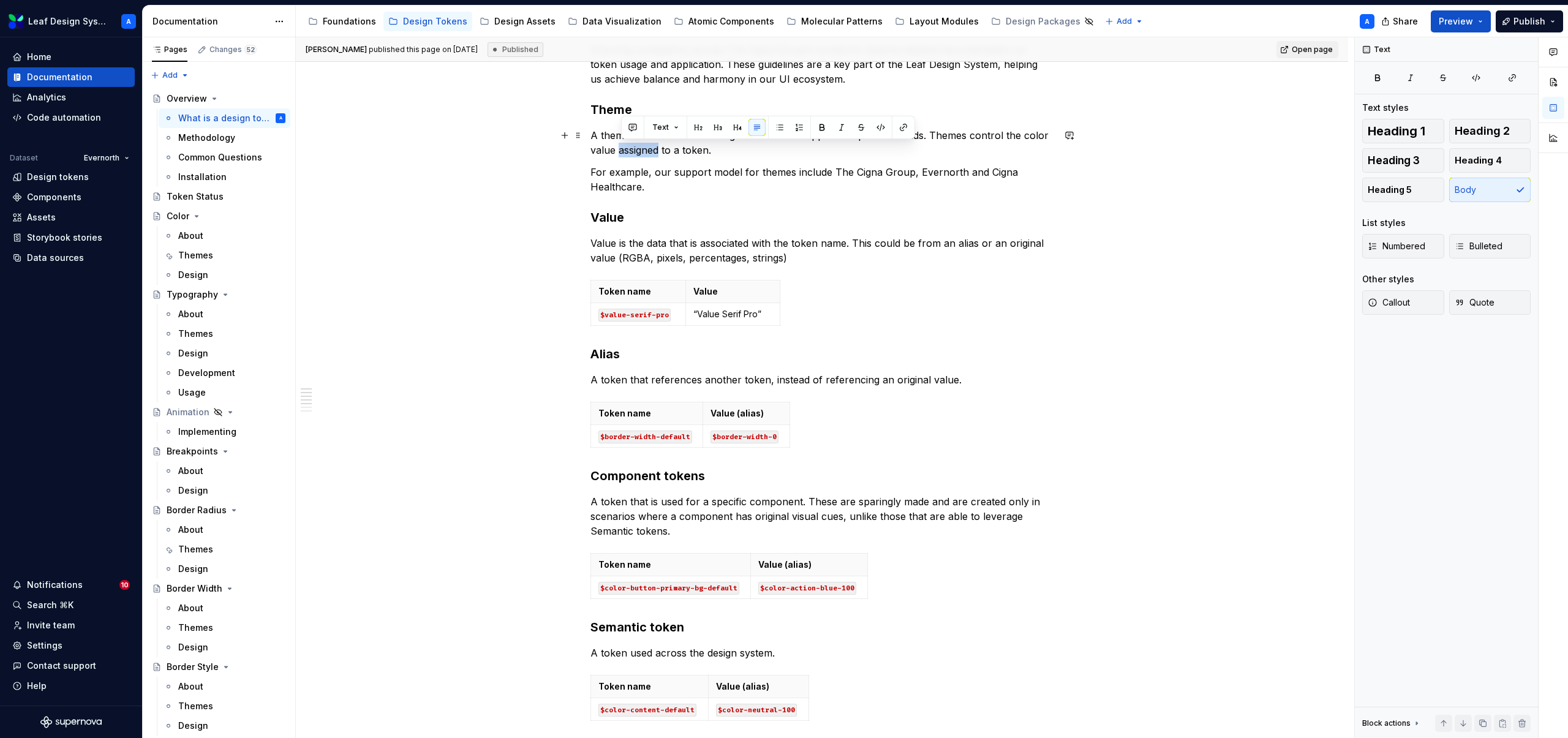
click at [635, 143] on p "A theme is a collection of design decisions in support of specific brands. Them…" at bounding box center [822, 142] width 463 height 29
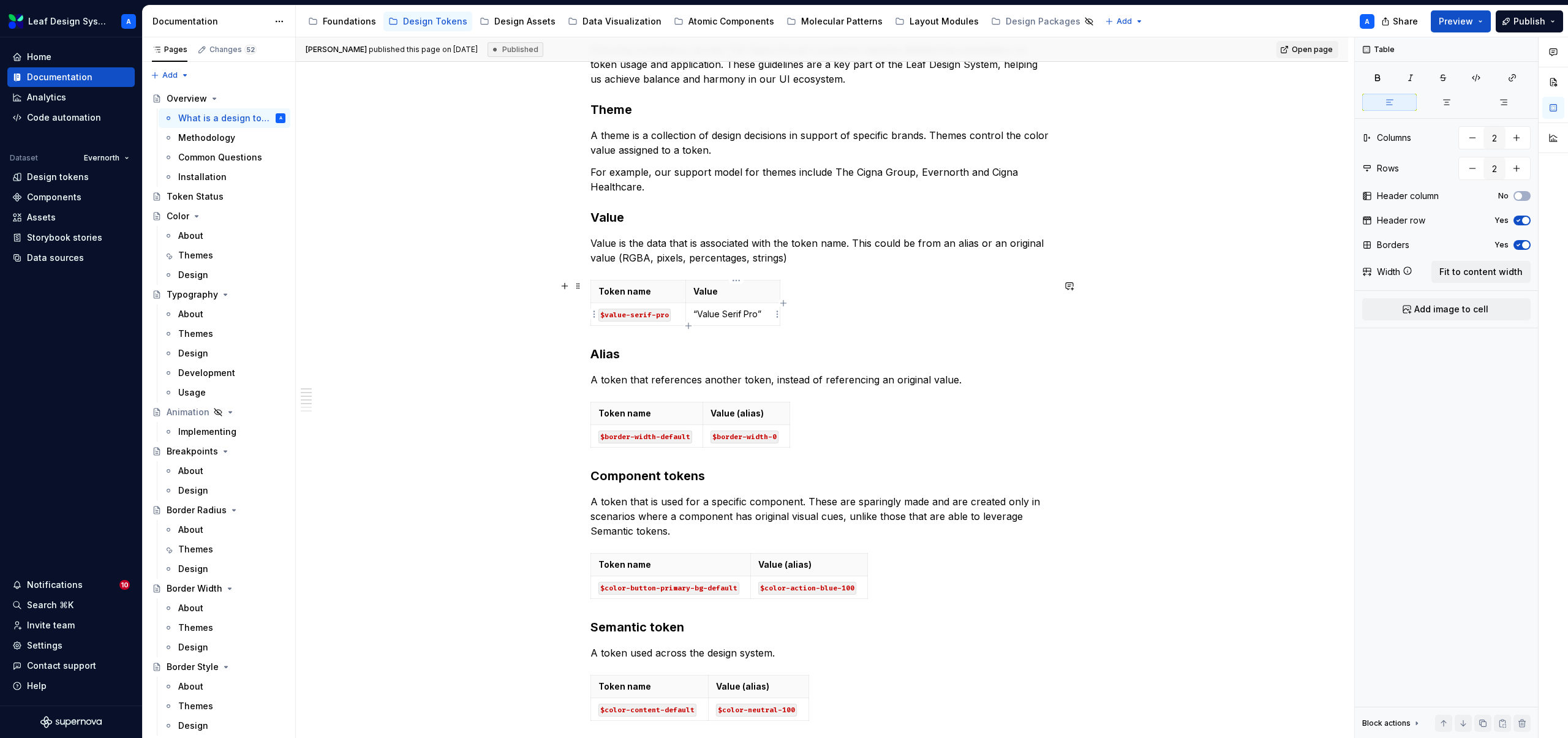
click at [733, 321] on td "“Value Serif Pro”" at bounding box center [733, 314] width 94 height 23
click at [726, 312] on p "“Value Serif Pro”" at bounding box center [733, 314] width 79 height 13
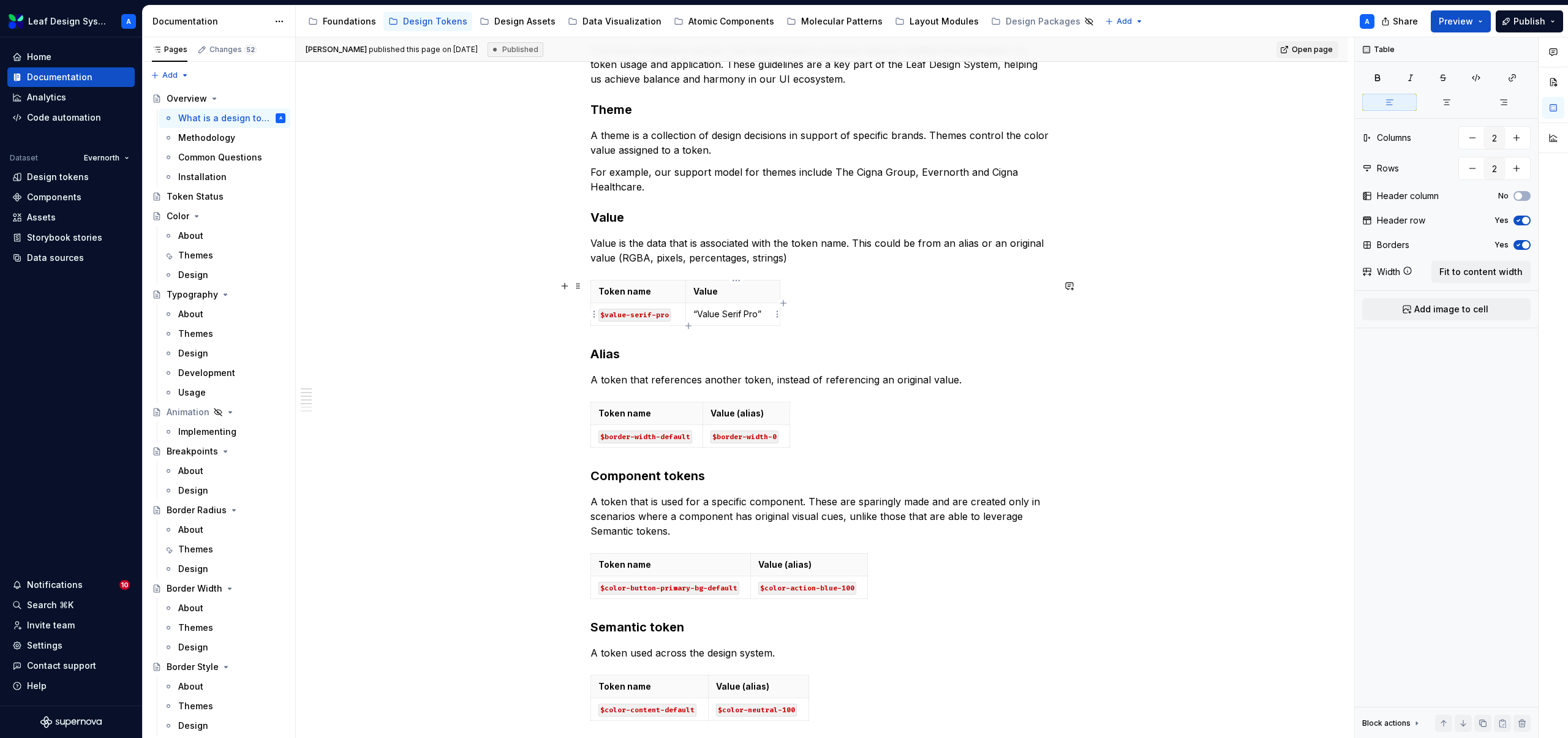
click at [726, 312] on p "“Value Serif Pro”" at bounding box center [733, 314] width 79 height 13
click at [687, 437] on code "$border-width-default" at bounding box center [645, 437] width 94 height 13
click at [762, 439] on code "$border-width-0" at bounding box center [745, 437] width 68 height 13
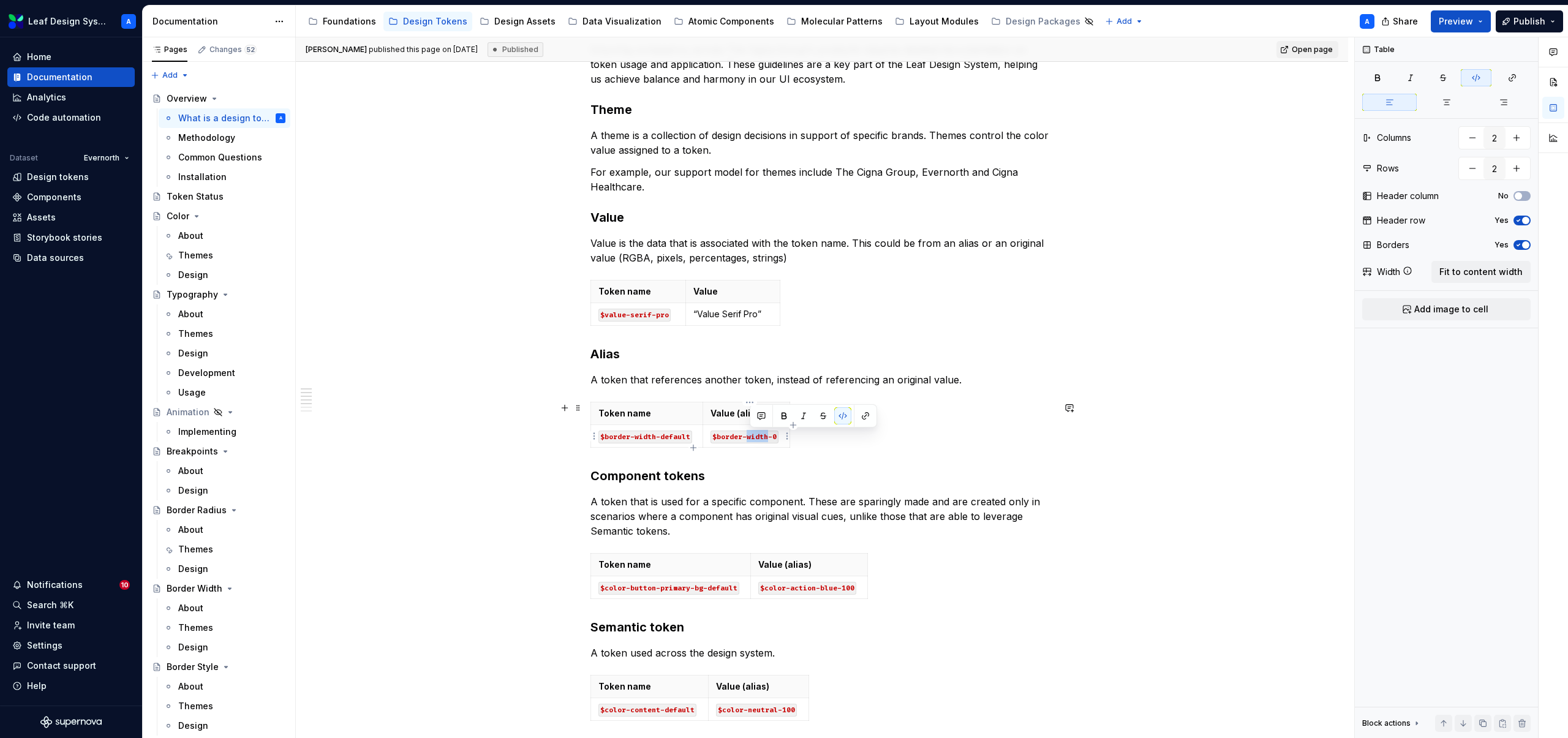
click at [762, 439] on code "$border-width-0" at bounding box center [745, 437] width 68 height 13
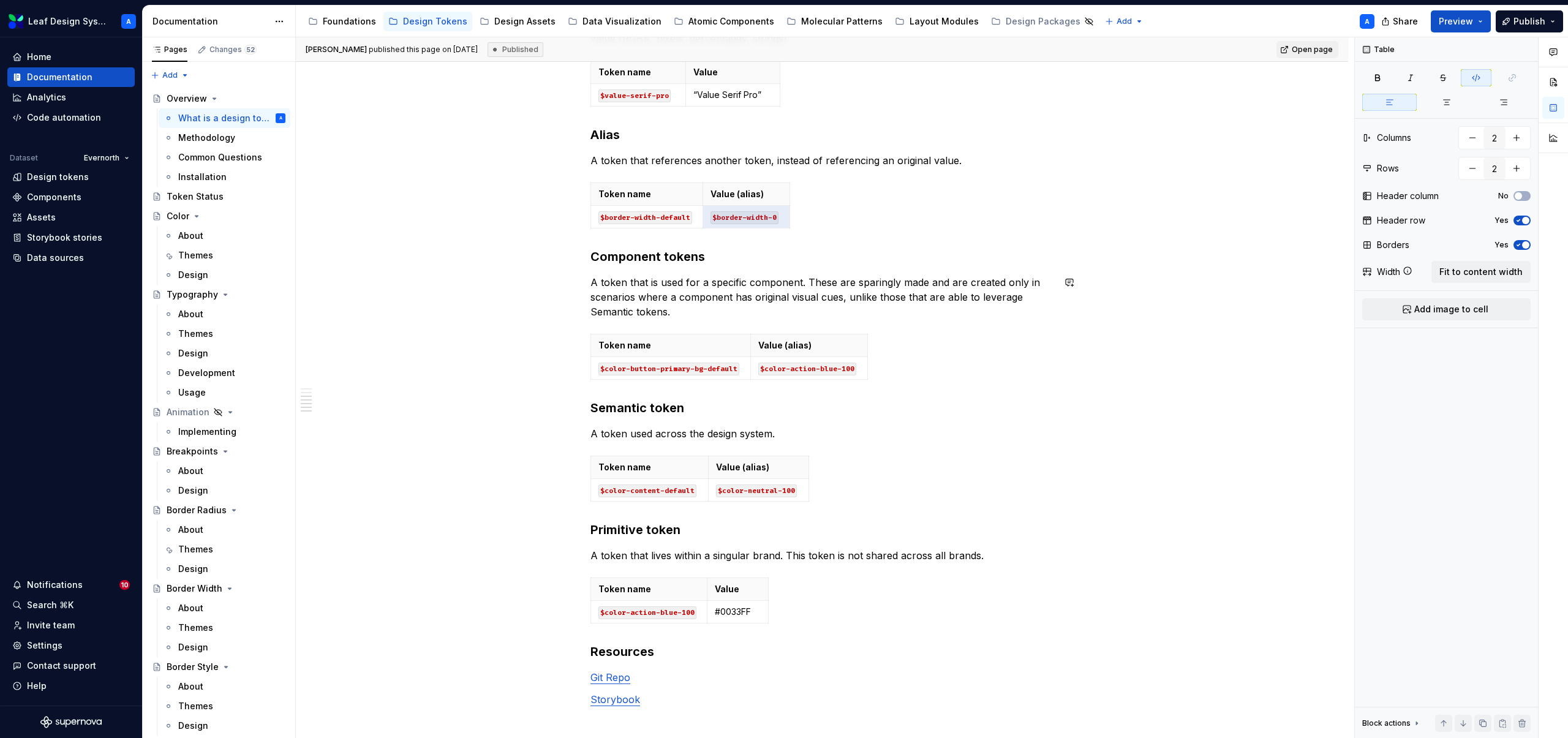
scroll to position [514, 0]
click at [683, 373] on code "$color-button-primary-bg-default" at bounding box center [668, 372] width 141 height 13
click at [822, 373] on code "$color-action-blue-100" at bounding box center [807, 372] width 98 height 13
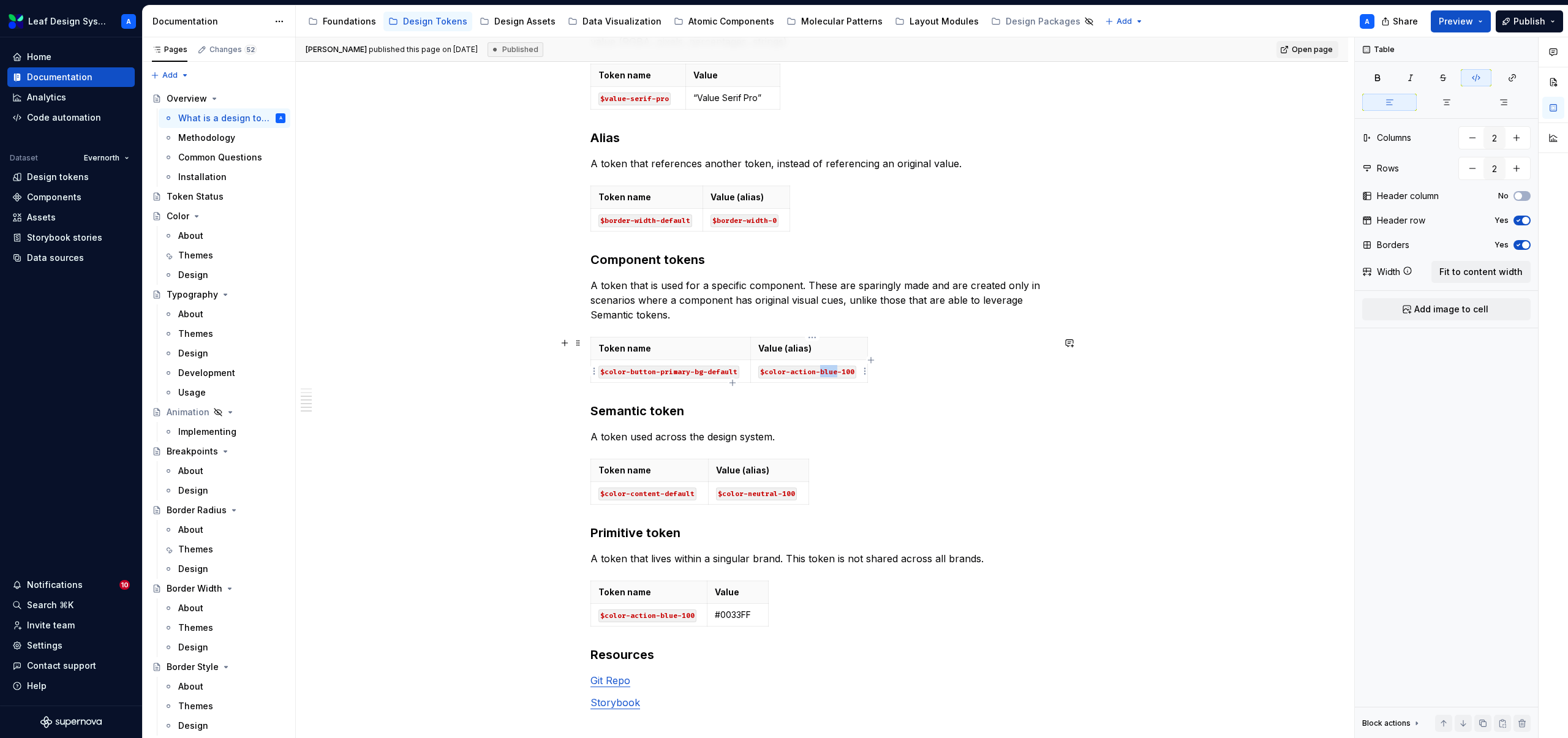
click at [822, 373] on code "$color-action-blue-100" at bounding box center [807, 372] width 98 height 13
click at [664, 498] on code "$color-content-default" at bounding box center [647, 494] width 98 height 13
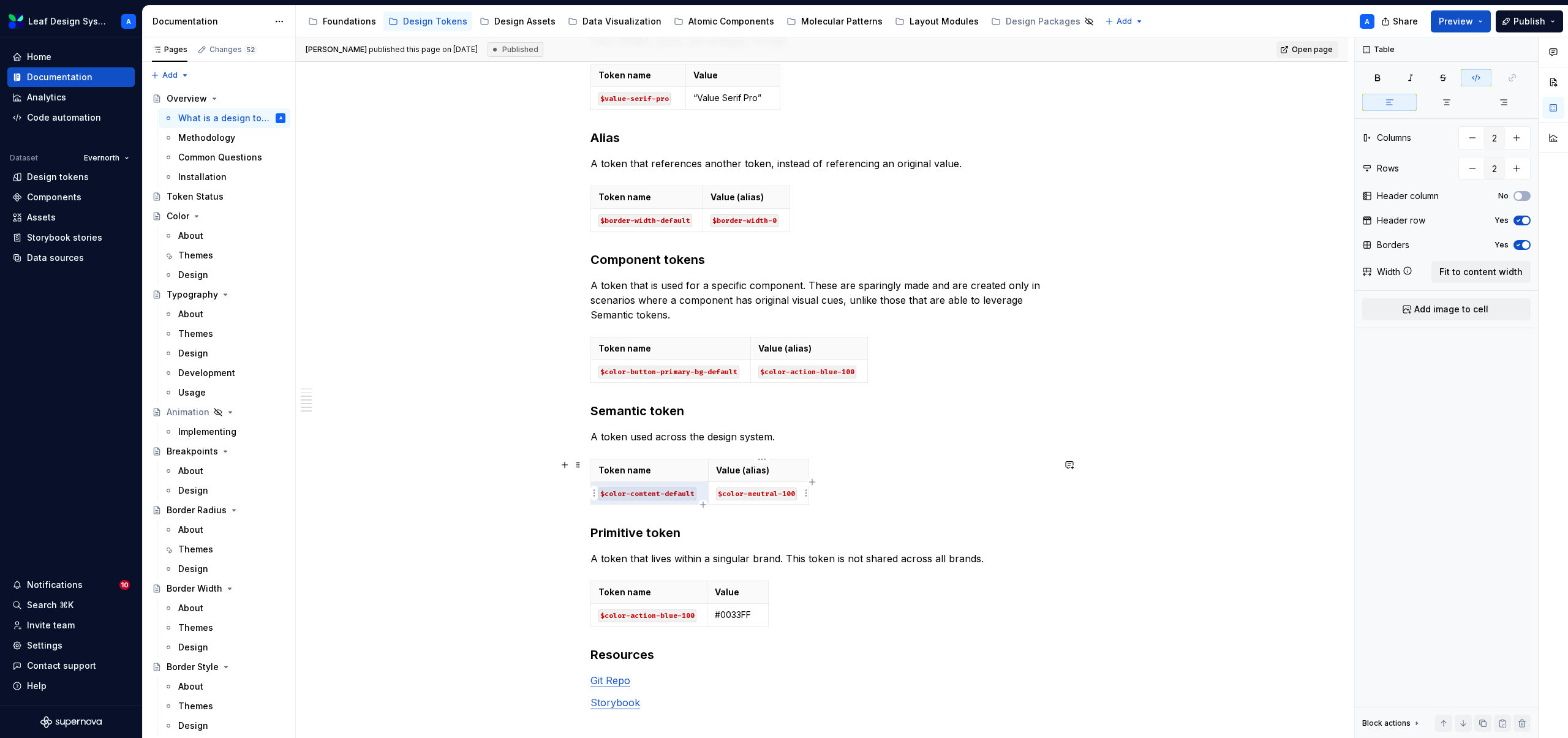
click at [775, 496] on code "$color-neutral-100" at bounding box center [756, 494] width 81 height 13
click at [653, 611] on code "$color-action-blue-100" at bounding box center [647, 615] width 98 height 13
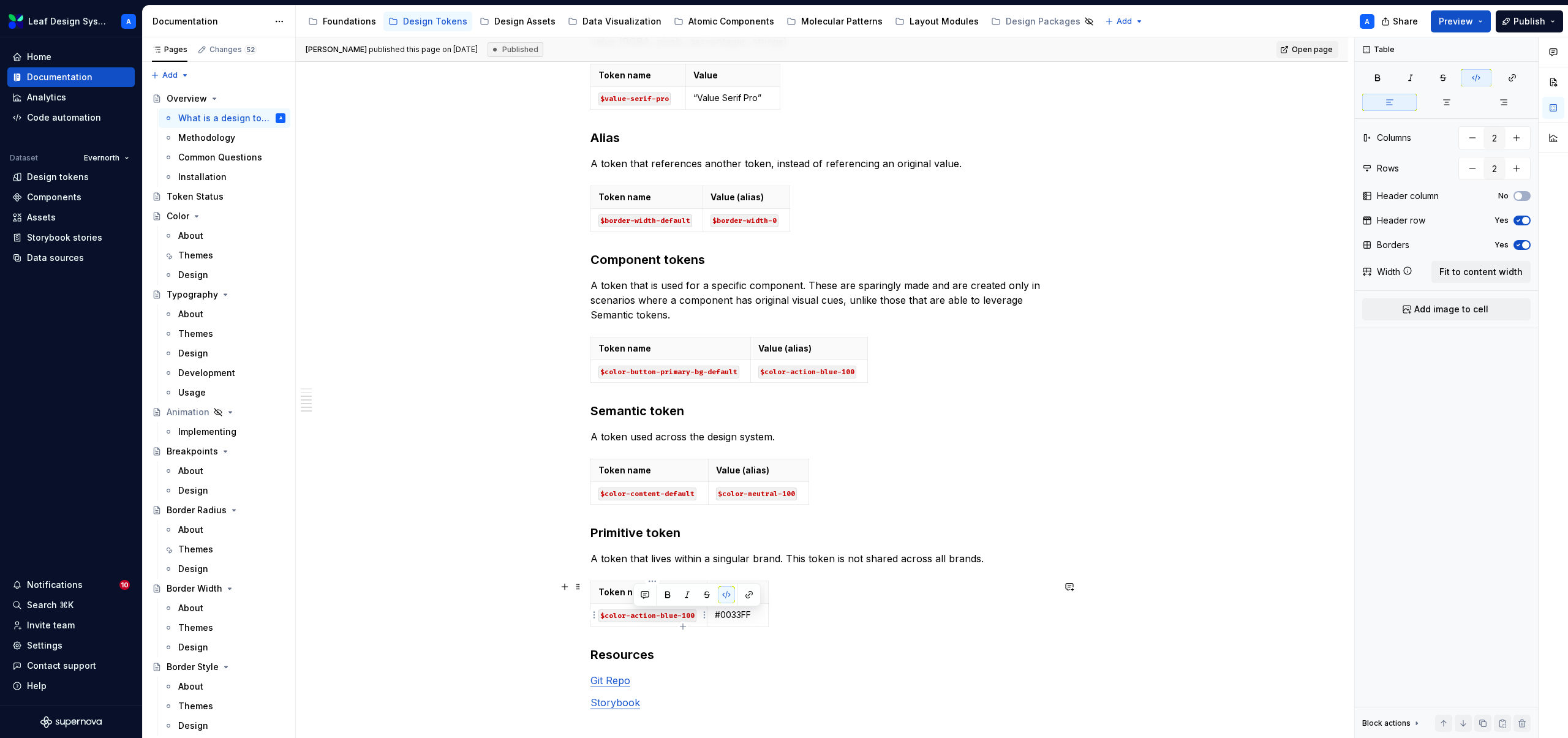
click at [653, 611] on code "$color-action-blue-100" at bounding box center [647, 615] width 98 height 13
click at [740, 614] on p "#0033FF" at bounding box center [738, 615] width 46 height 13
type textarea "*"
